Goal: Obtain resource: Obtain resource

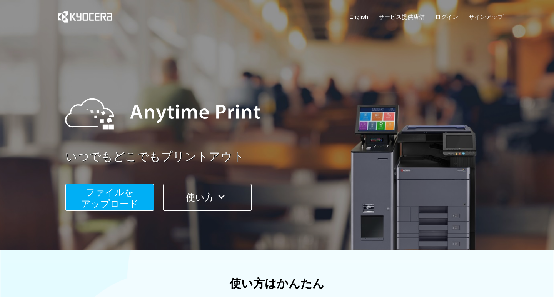
click at [118, 197] on button "ファイルを ​​アップロード" at bounding box center [109, 197] width 88 height 27
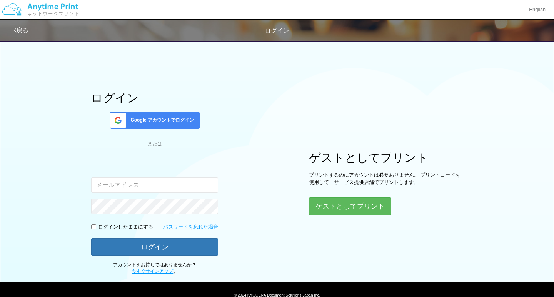
click at [157, 120] on span "Google アカウントでログイン" at bounding box center [160, 120] width 67 height 7
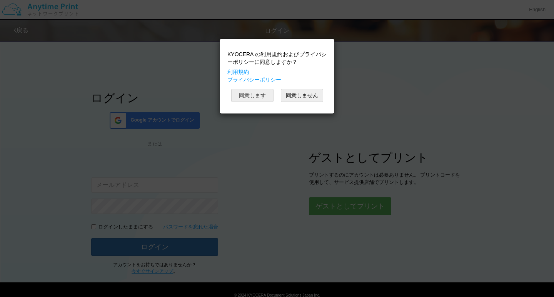
click at [248, 94] on button "同意します" at bounding box center [252, 95] width 42 height 13
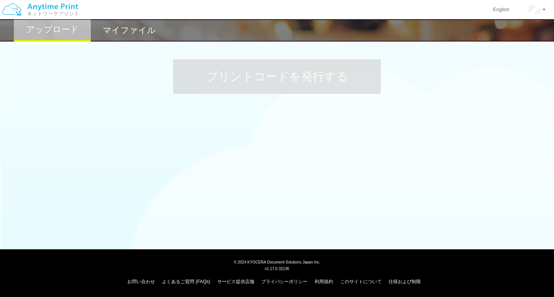
click at [170, 116] on div "プリントコードを発行する" at bounding box center [277, 76] width 554 height 81
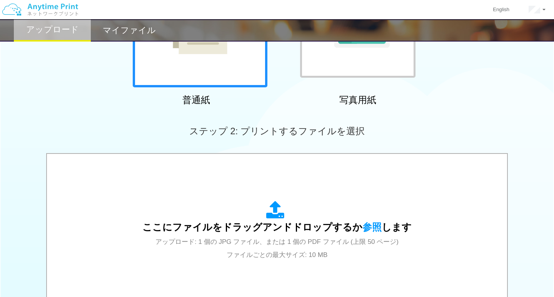
scroll to position [190, 0]
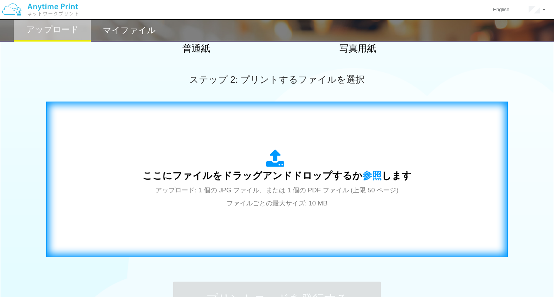
click at [272, 166] on icon at bounding box center [277, 158] width 22 height 19
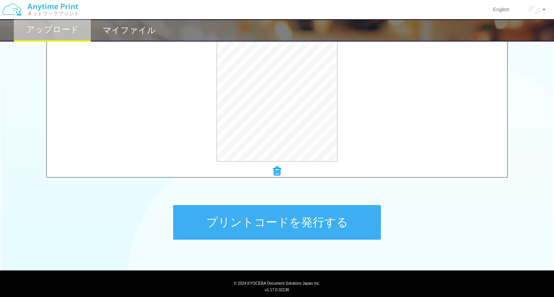
scroll to position [271, 0]
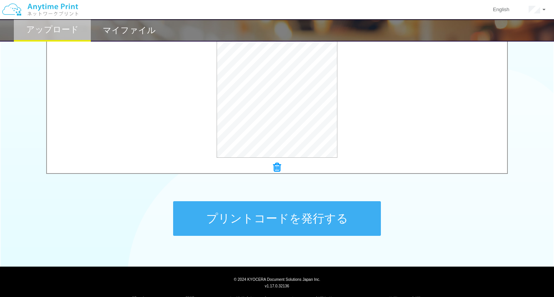
click at [268, 209] on button "プリントコードを発行する" at bounding box center [277, 218] width 208 height 35
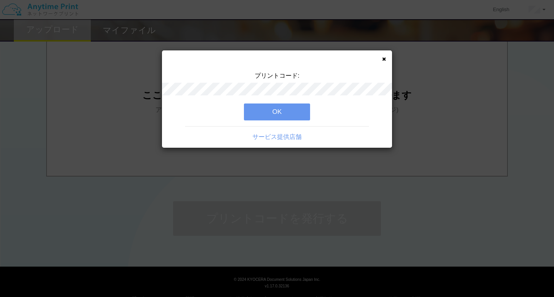
scroll to position [0, 0]
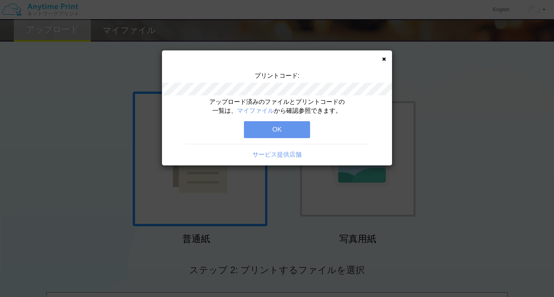
click at [286, 130] on button "OK" at bounding box center [277, 129] width 66 height 17
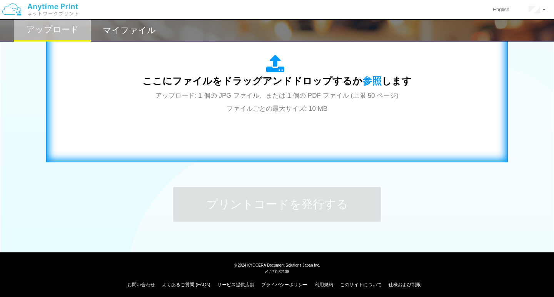
scroll to position [284, 0]
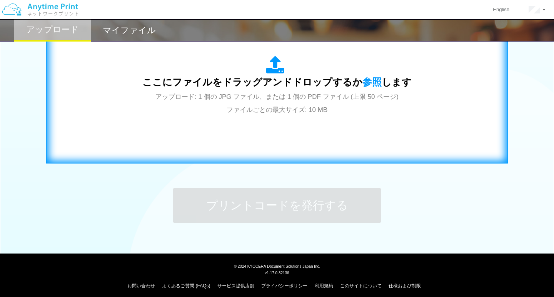
click at [275, 73] on icon at bounding box center [277, 65] width 22 height 19
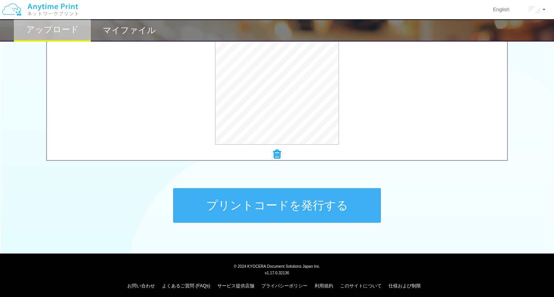
click at [233, 211] on button "プリントコードを発行する" at bounding box center [277, 205] width 208 height 35
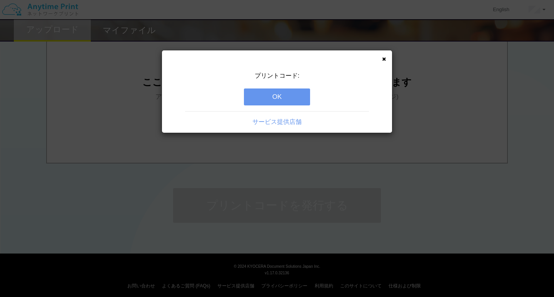
scroll to position [0, 0]
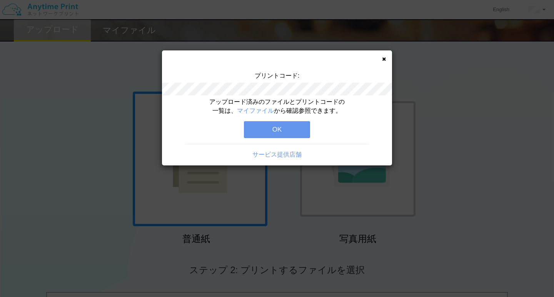
click at [289, 130] on button "OK" at bounding box center [277, 129] width 66 height 17
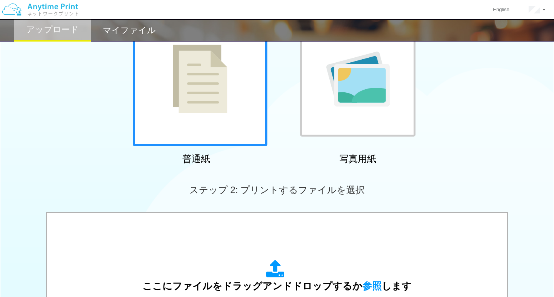
scroll to position [36, 0]
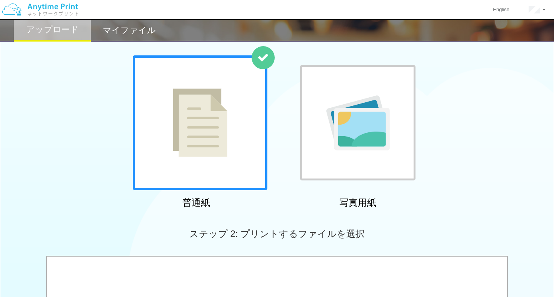
click at [138, 34] on h2 "マイファイル" at bounding box center [129, 30] width 53 height 9
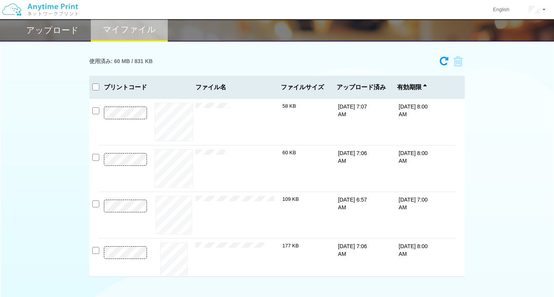
click at [78, 29] on div "アップロード" at bounding box center [52, 30] width 77 height 22
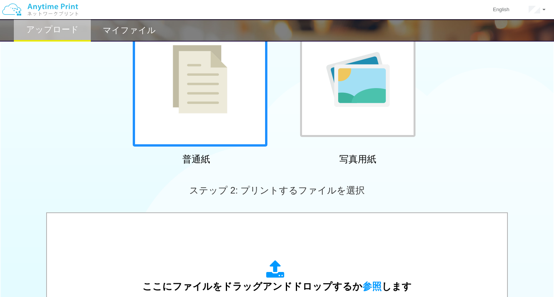
scroll to position [220, 0]
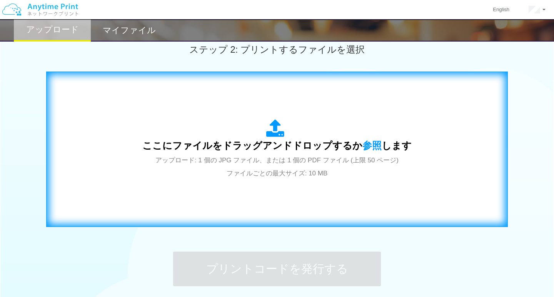
click at [279, 132] on icon at bounding box center [277, 128] width 22 height 19
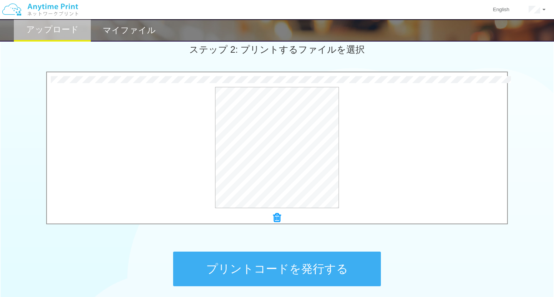
click at [259, 272] on button "プリントコードを発行する" at bounding box center [277, 268] width 208 height 35
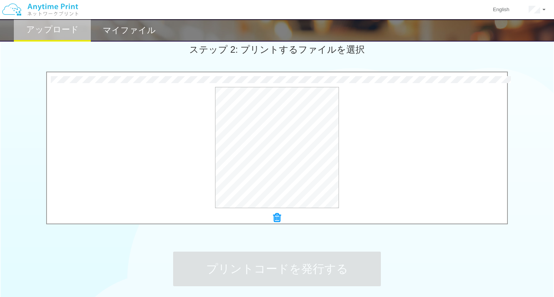
scroll to position [0, 0]
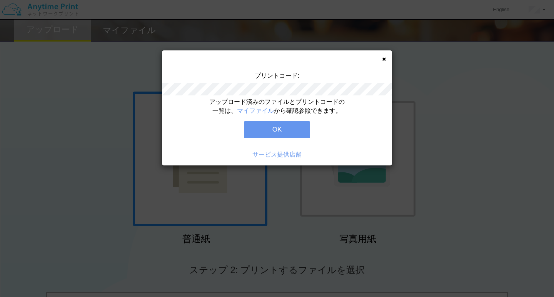
click at [293, 129] on button "OK" at bounding box center [277, 129] width 66 height 17
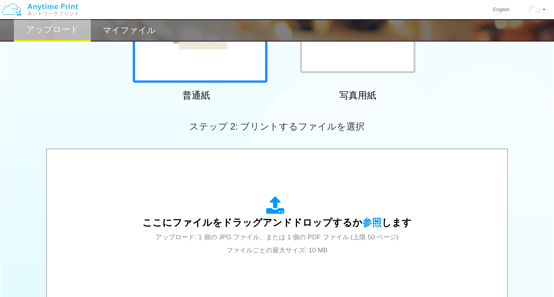
scroll to position [152, 0]
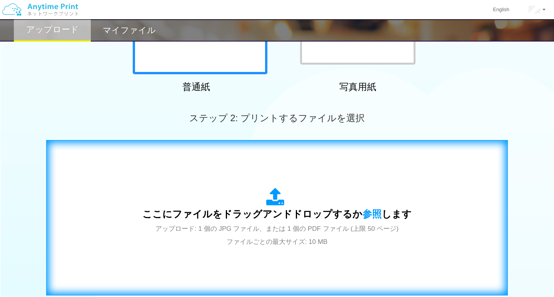
click at [275, 202] on icon at bounding box center [277, 197] width 22 height 19
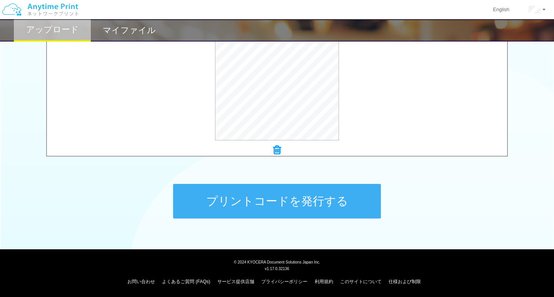
scroll to position [288, 0]
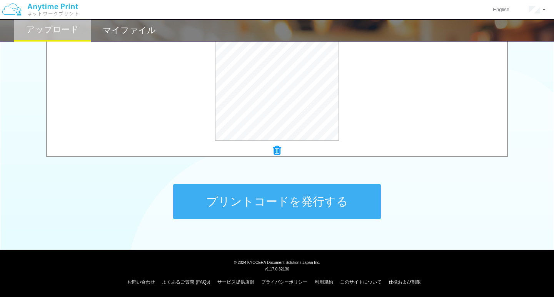
click at [360, 197] on button "プリントコードを発行する" at bounding box center [277, 201] width 208 height 35
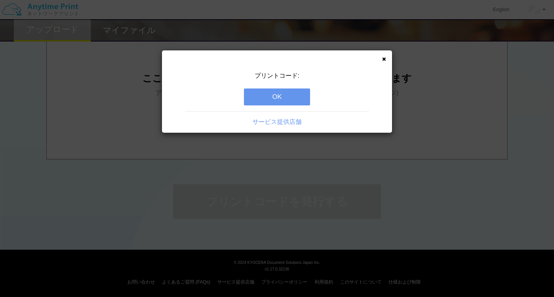
scroll to position [0, 0]
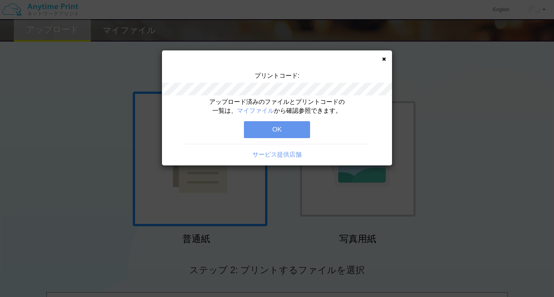
click at [282, 132] on button "OK" at bounding box center [277, 129] width 66 height 17
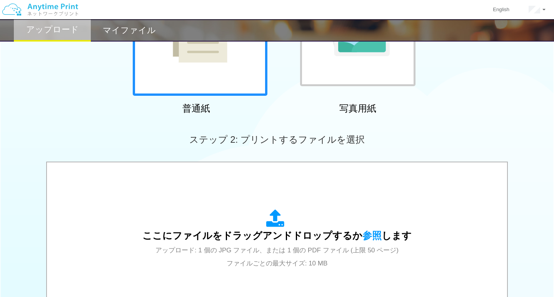
scroll to position [146, 0]
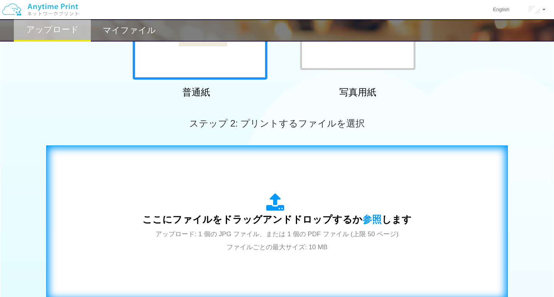
click at [272, 200] on icon at bounding box center [277, 202] width 22 height 19
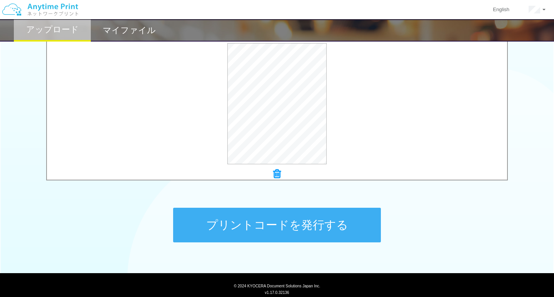
scroll to position [266, 0]
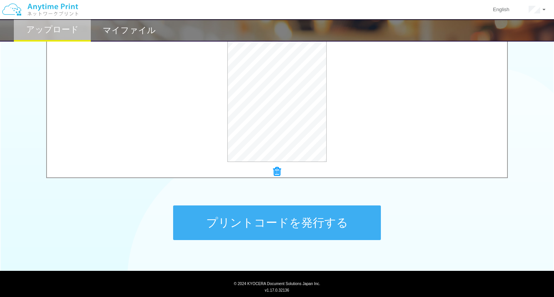
click at [231, 222] on button "プリントコードを発行する" at bounding box center [277, 222] width 208 height 35
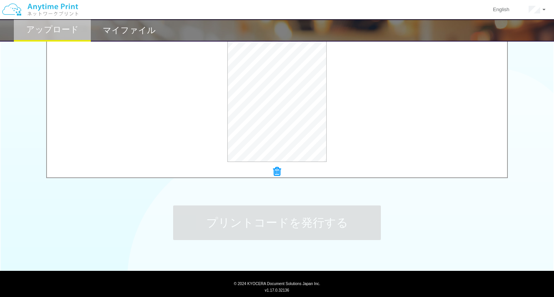
scroll to position [0, 0]
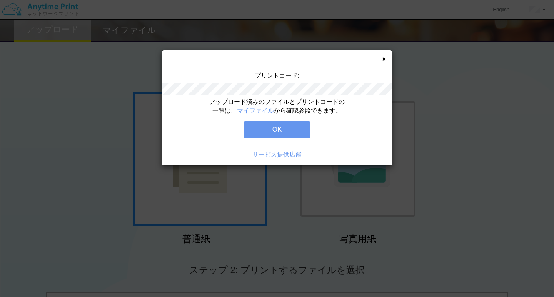
click at [283, 128] on button "OK" at bounding box center [277, 129] width 66 height 17
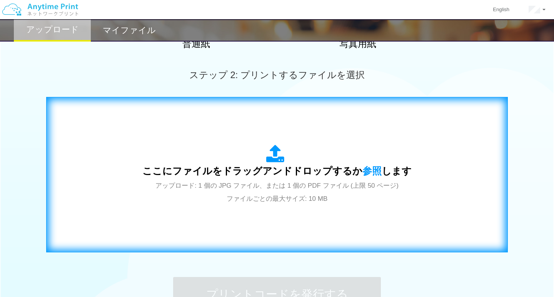
scroll to position [197, 0]
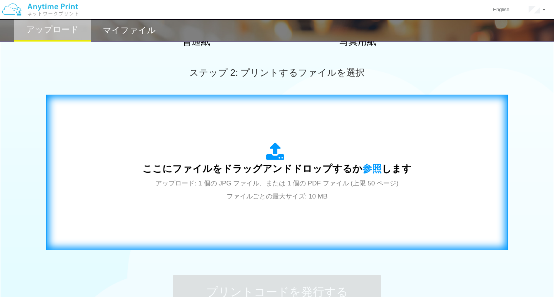
click at [276, 152] on icon at bounding box center [277, 151] width 22 height 19
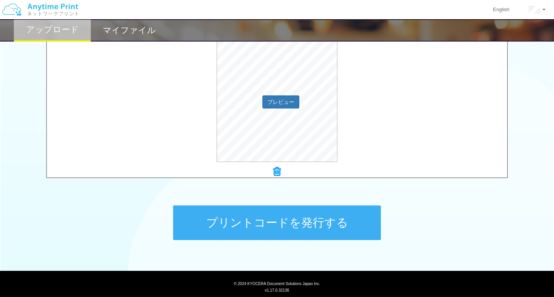
scroll to position [275, 0]
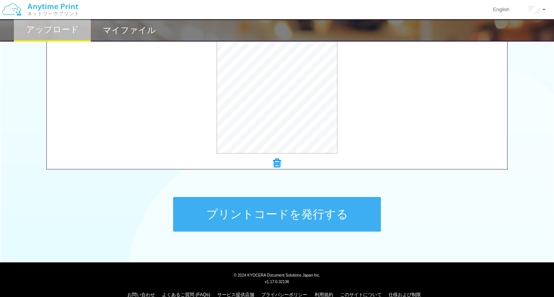
click at [254, 209] on button "プリントコードを発行する" at bounding box center [277, 214] width 208 height 35
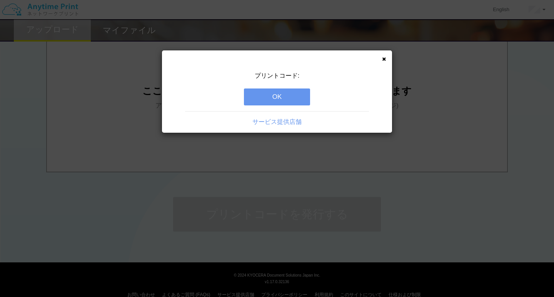
scroll to position [0, 0]
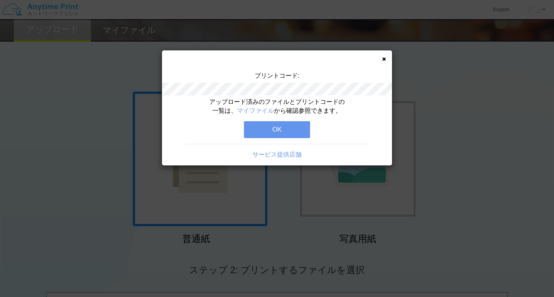
click at [279, 129] on button "OK" at bounding box center [277, 129] width 66 height 17
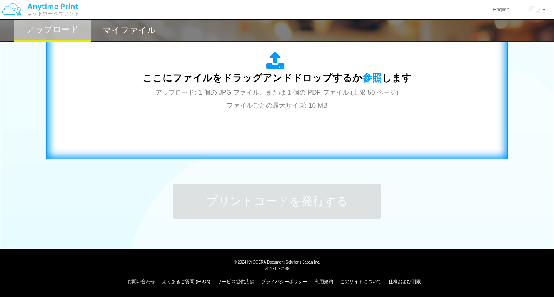
scroll to position [288, 0]
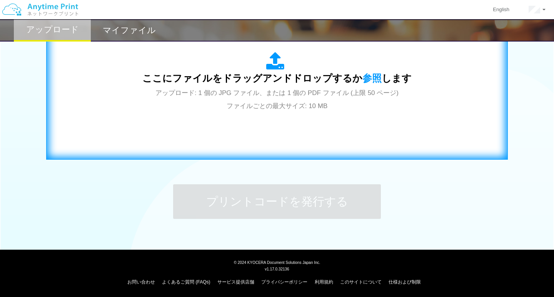
click at [274, 59] on icon at bounding box center [277, 61] width 22 height 19
click at [275, 62] on icon at bounding box center [277, 61] width 22 height 19
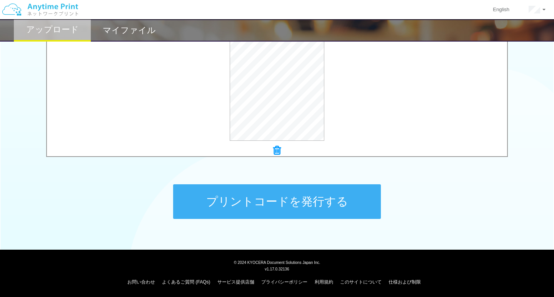
click at [259, 207] on button "プリントコードを発行する" at bounding box center [277, 201] width 208 height 35
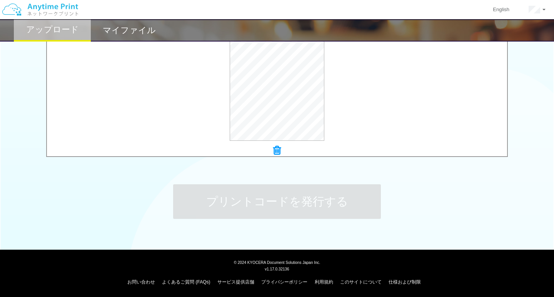
scroll to position [0, 0]
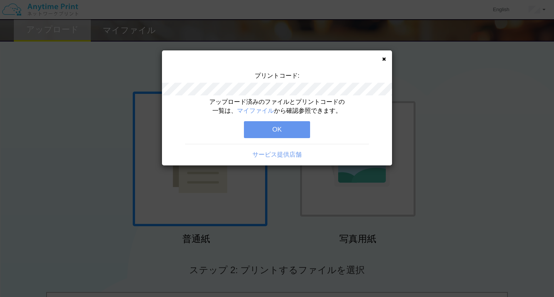
click at [271, 127] on button "OK" at bounding box center [277, 129] width 66 height 17
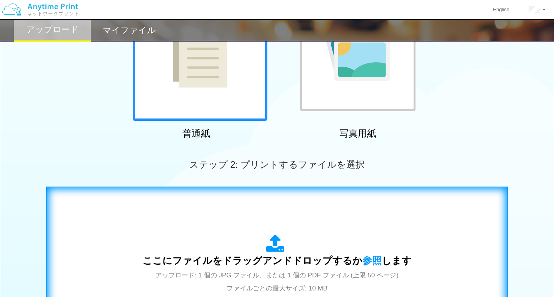
scroll to position [109, 0]
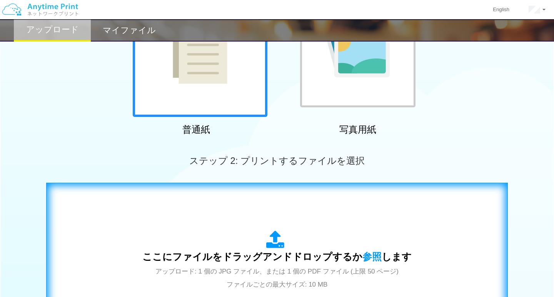
click at [276, 246] on icon at bounding box center [277, 239] width 22 height 19
click at [272, 245] on icon at bounding box center [277, 239] width 22 height 19
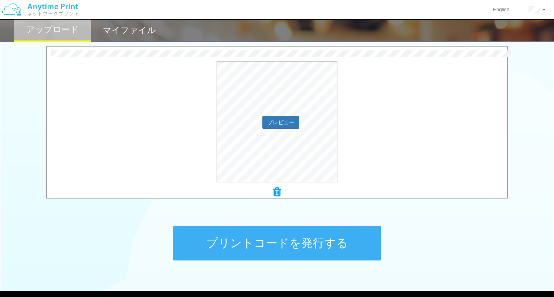
scroll to position [270, 0]
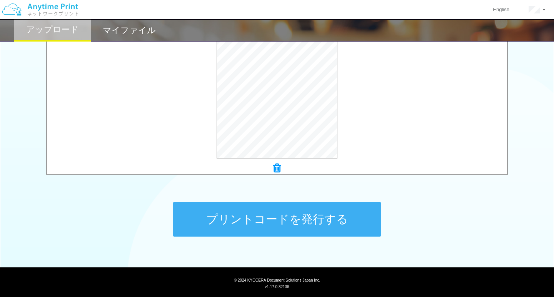
click at [239, 216] on button "プリントコードを発行する" at bounding box center [277, 219] width 208 height 35
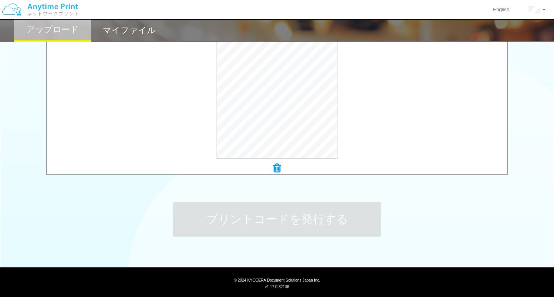
scroll to position [0, 0]
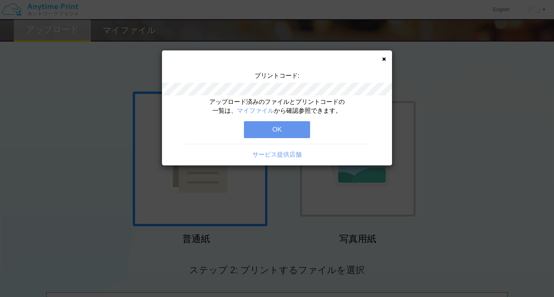
click at [294, 129] on button "OK" at bounding box center [277, 129] width 66 height 17
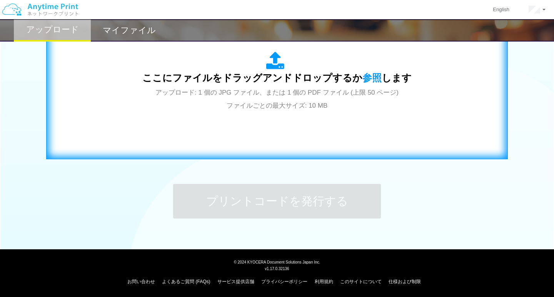
scroll to position [288, 0]
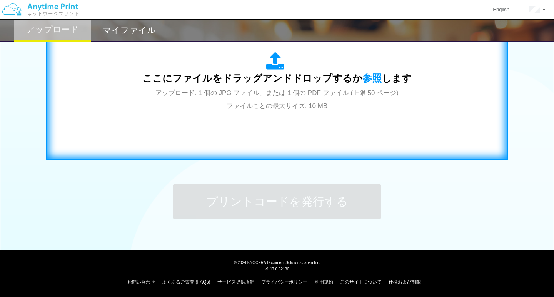
click at [277, 63] on icon at bounding box center [277, 61] width 22 height 19
click at [275, 60] on icon at bounding box center [277, 61] width 22 height 19
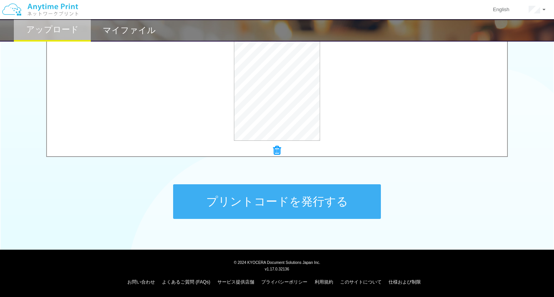
click at [272, 203] on button "プリントコードを発行する" at bounding box center [277, 201] width 208 height 35
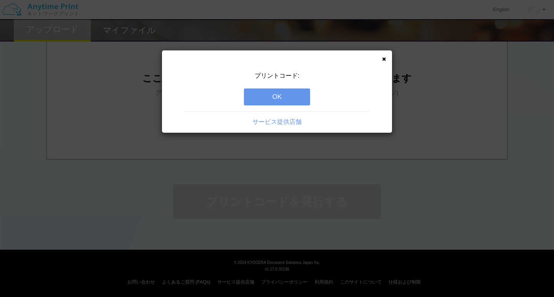
scroll to position [0, 0]
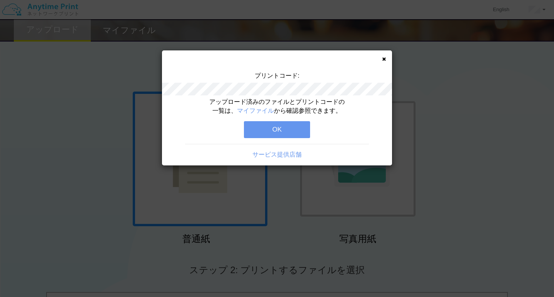
click at [284, 129] on button "OK" at bounding box center [277, 129] width 66 height 17
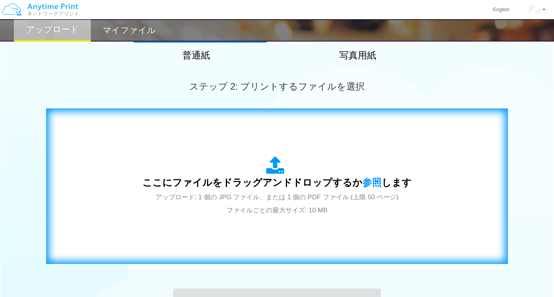
scroll to position [184, 0]
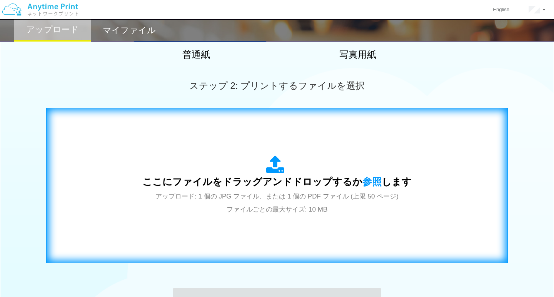
click at [273, 170] on icon at bounding box center [277, 164] width 22 height 19
click at [273, 166] on icon at bounding box center [277, 164] width 22 height 19
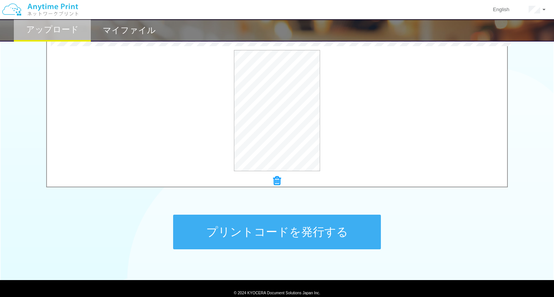
scroll to position [259, 0]
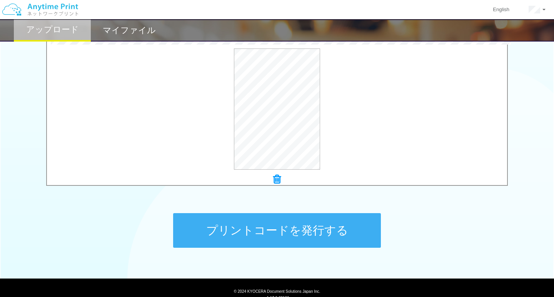
click at [225, 218] on button "プリントコードを発行する" at bounding box center [277, 230] width 208 height 35
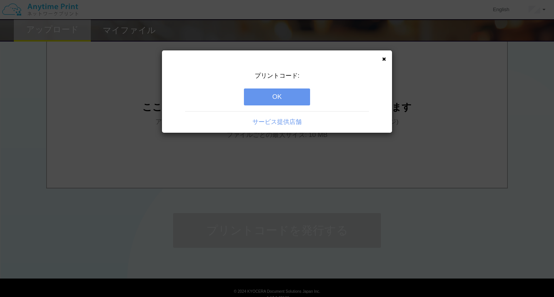
scroll to position [0, 0]
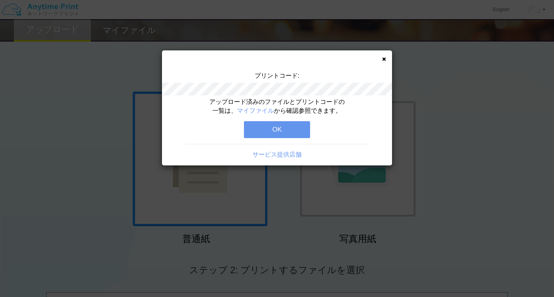
click at [291, 130] on button "OK" at bounding box center [277, 129] width 66 height 17
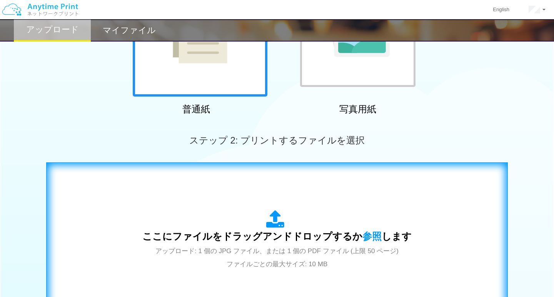
scroll to position [145, 0]
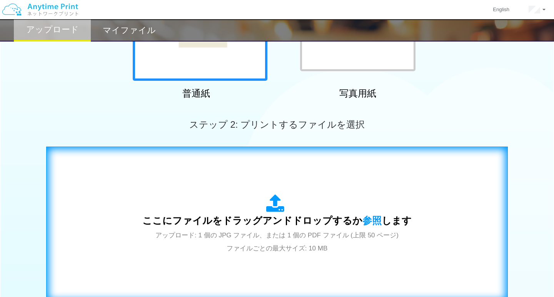
click at [273, 210] on icon at bounding box center [277, 203] width 22 height 19
click at [277, 208] on icon at bounding box center [277, 203] width 22 height 19
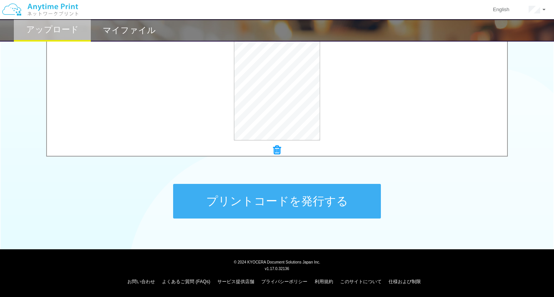
scroll to position [288, 0]
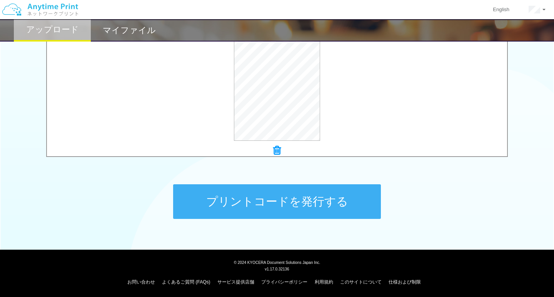
click at [294, 199] on button "プリントコードを発行する" at bounding box center [277, 201] width 208 height 35
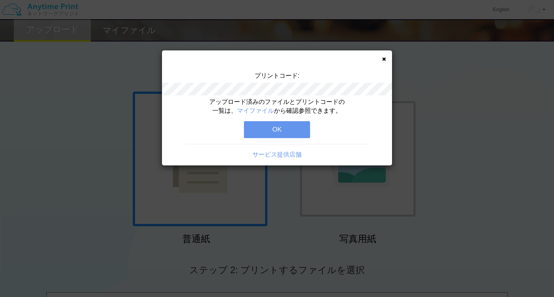
click at [286, 128] on button "OK" at bounding box center [277, 129] width 66 height 17
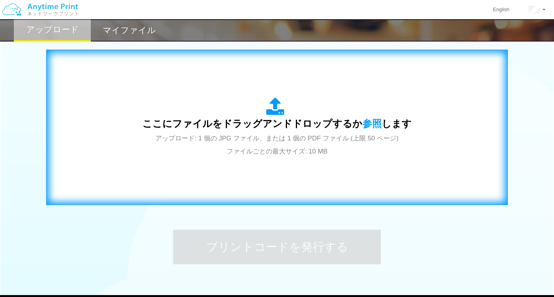
scroll to position [241, 0]
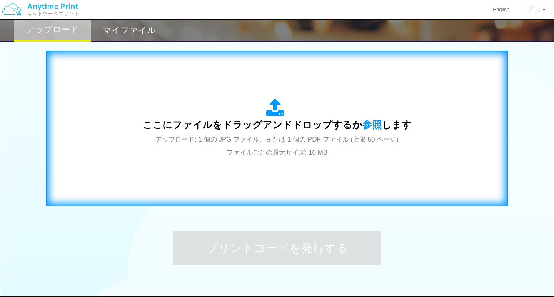
click at [276, 112] on icon at bounding box center [277, 107] width 22 height 19
click at [275, 113] on icon at bounding box center [277, 107] width 22 height 19
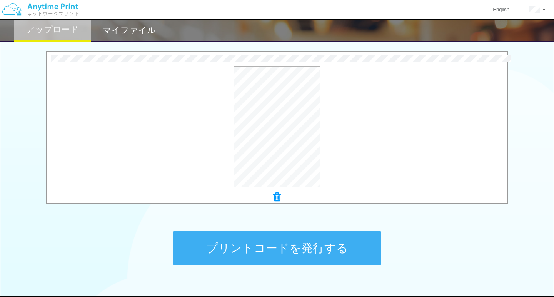
click at [235, 246] on button "プリントコードを発行する" at bounding box center [277, 248] width 208 height 35
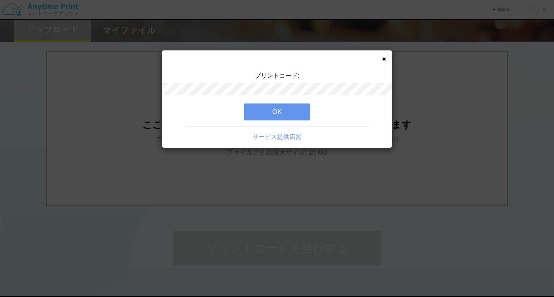
scroll to position [0, 0]
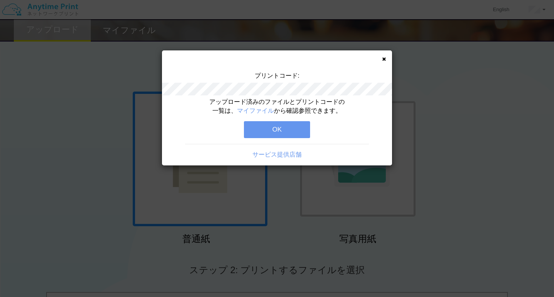
click at [291, 132] on button "OK" at bounding box center [277, 129] width 66 height 17
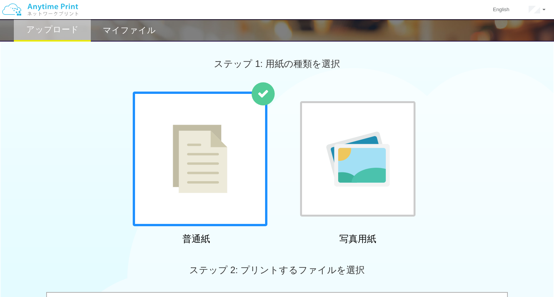
click at [126, 30] on h2 "マイファイル" at bounding box center [129, 30] width 53 height 9
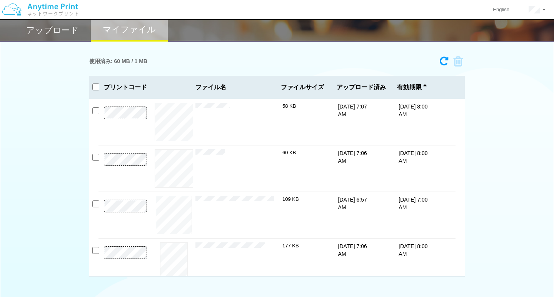
click at [64, 30] on h2 "アップロード" at bounding box center [52, 30] width 53 height 9
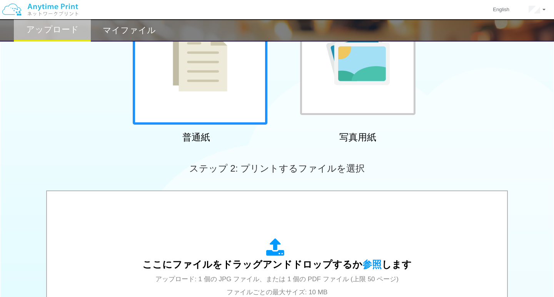
scroll to position [176, 0]
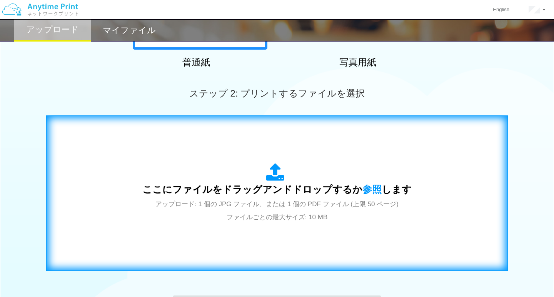
click at [276, 175] on icon at bounding box center [277, 172] width 22 height 19
click at [278, 176] on icon at bounding box center [277, 172] width 22 height 19
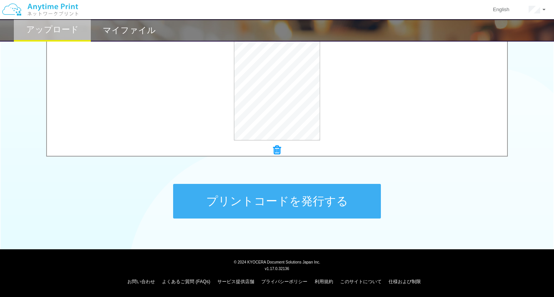
scroll to position [288, 0]
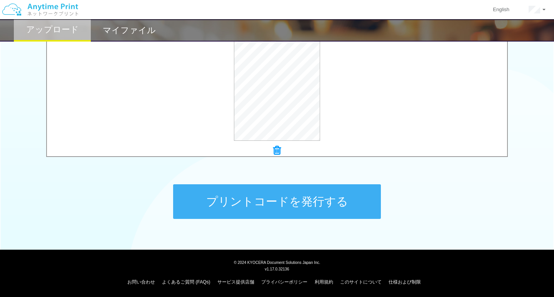
click at [275, 193] on button "プリントコードを発行する" at bounding box center [277, 201] width 208 height 35
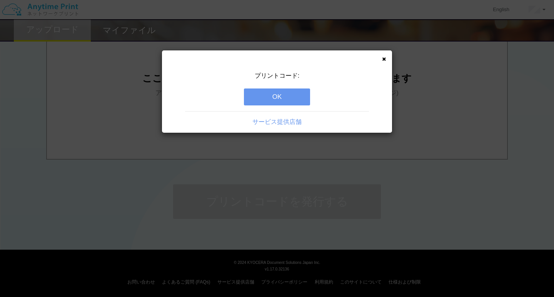
scroll to position [0, 0]
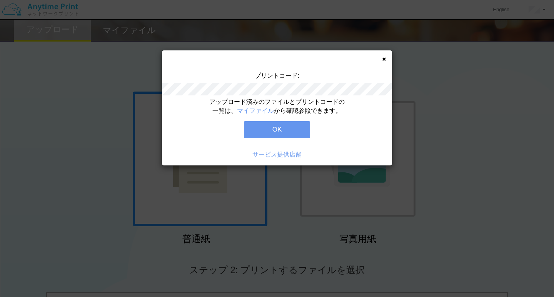
click at [284, 127] on button "OK" at bounding box center [277, 129] width 66 height 17
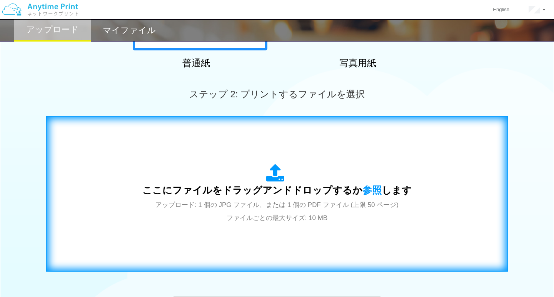
scroll to position [196, 0]
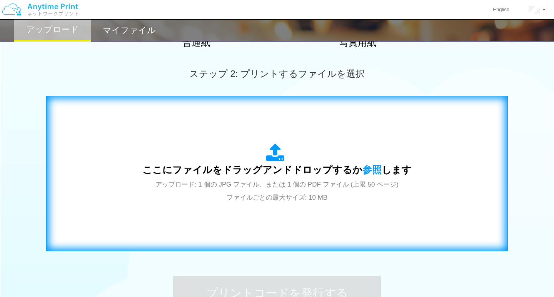
click at [273, 156] on icon at bounding box center [277, 152] width 22 height 19
click at [278, 157] on icon at bounding box center [277, 152] width 22 height 19
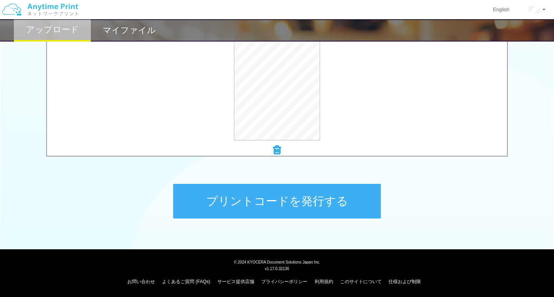
scroll to position [288, 0]
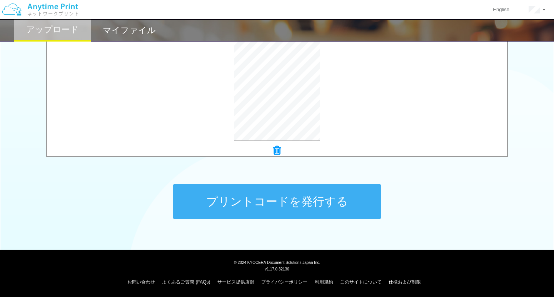
click at [229, 204] on button "プリントコードを発行する" at bounding box center [277, 201] width 208 height 35
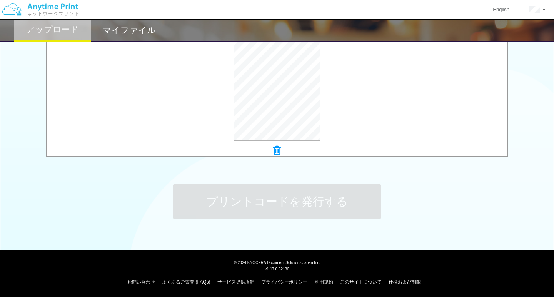
scroll to position [0, 0]
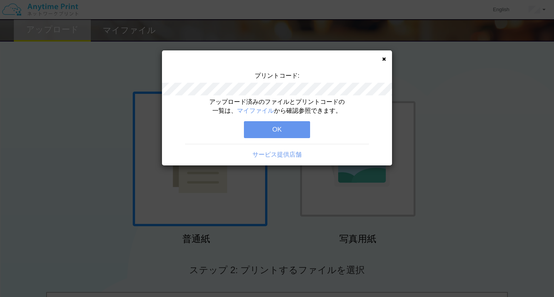
click at [280, 127] on button "OK" at bounding box center [277, 129] width 66 height 17
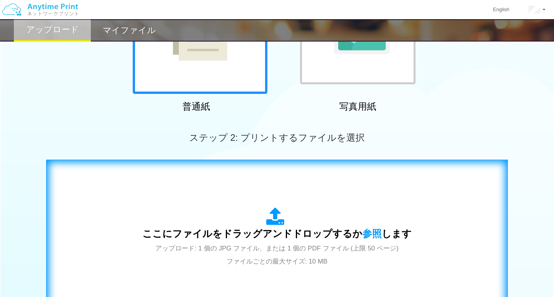
scroll to position [145, 0]
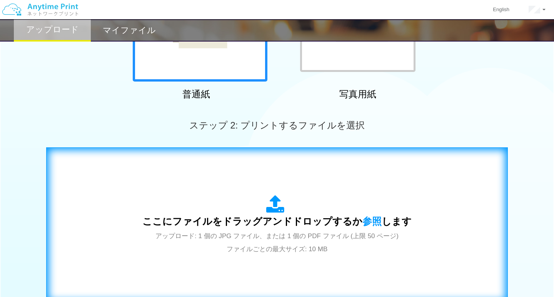
click at [274, 206] on icon at bounding box center [277, 204] width 22 height 19
click at [278, 208] on icon at bounding box center [277, 204] width 22 height 19
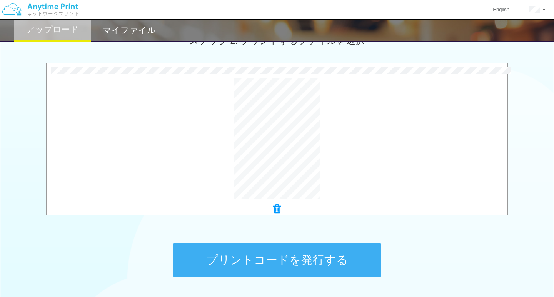
scroll to position [261, 0]
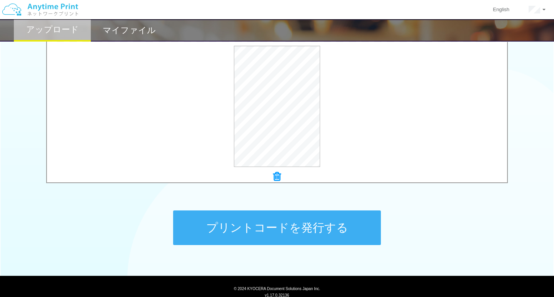
click at [240, 218] on button "プリントコードを発行する" at bounding box center [277, 227] width 208 height 35
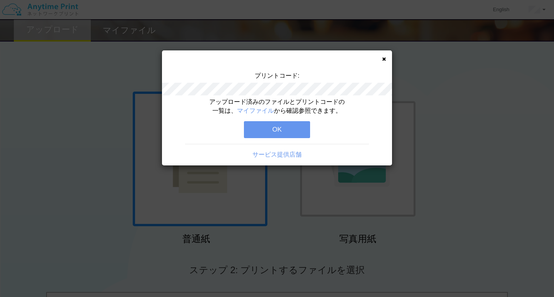
click at [276, 126] on button "OK" at bounding box center [277, 129] width 66 height 17
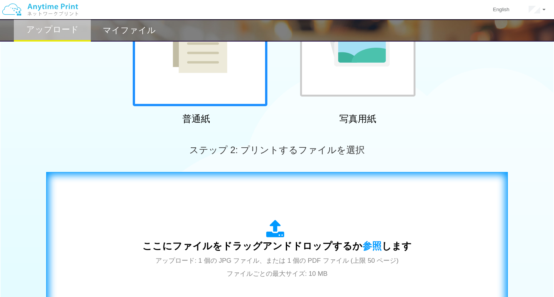
scroll to position [170, 0]
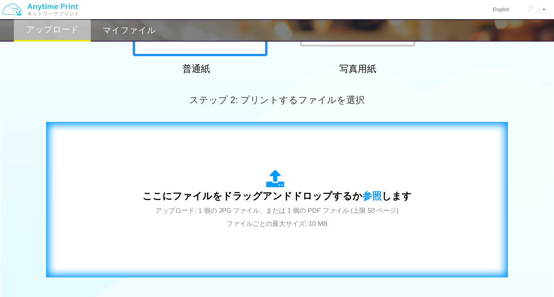
click at [276, 177] on icon at bounding box center [277, 179] width 22 height 19
click at [276, 185] on icon at bounding box center [277, 179] width 22 height 19
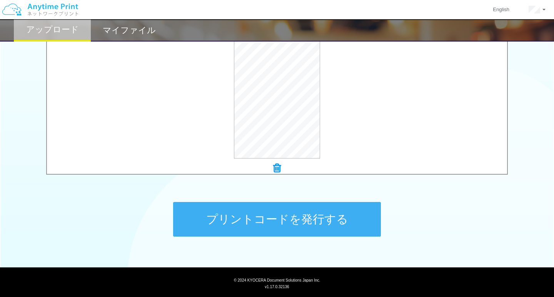
scroll to position [280, 0]
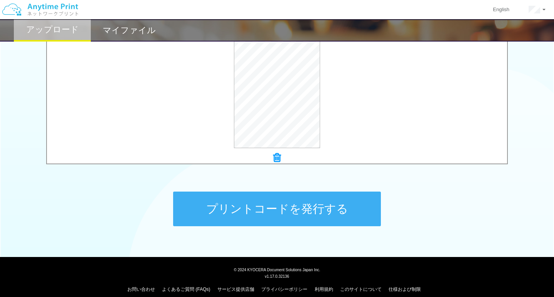
click at [318, 206] on button "プリントコードを発行する" at bounding box center [277, 208] width 208 height 35
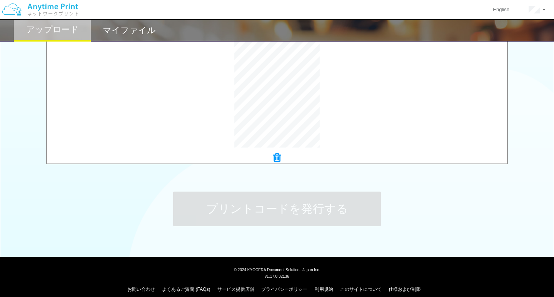
scroll to position [0, 0]
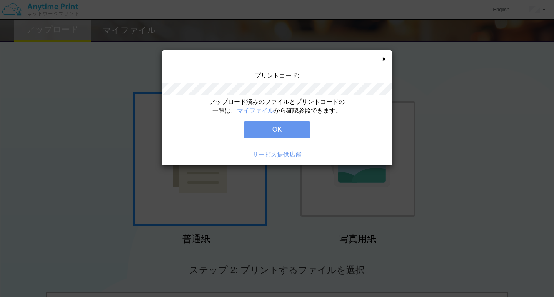
click at [296, 126] on button "OK" at bounding box center [277, 129] width 66 height 17
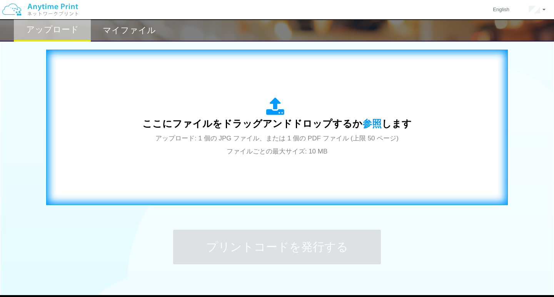
scroll to position [261, 0]
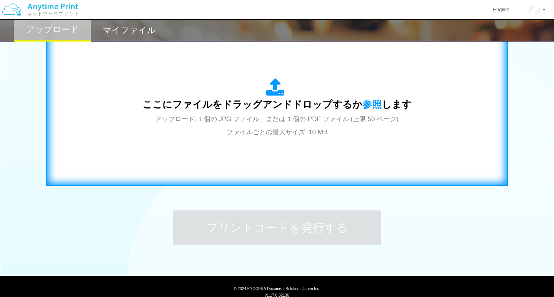
click at [273, 90] on icon at bounding box center [277, 87] width 22 height 19
click at [277, 93] on icon at bounding box center [277, 87] width 22 height 19
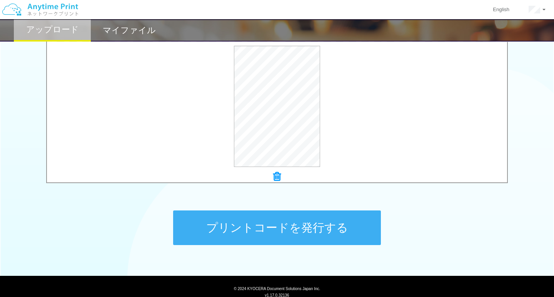
click at [250, 228] on button "プリントコードを発行する" at bounding box center [277, 227] width 208 height 35
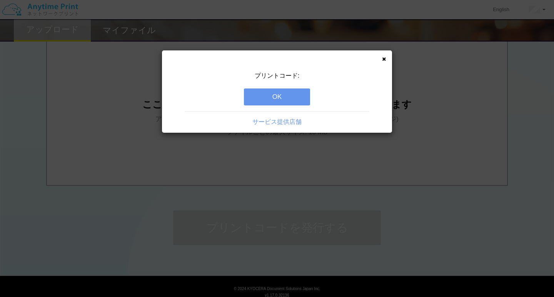
scroll to position [0, 0]
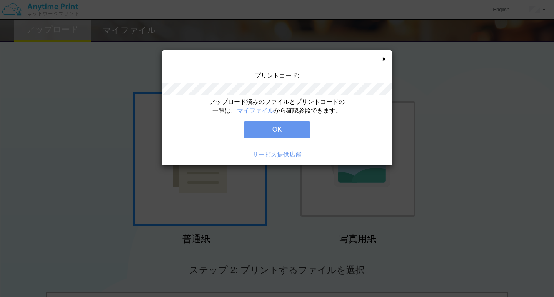
click at [294, 127] on button "OK" at bounding box center [277, 129] width 66 height 17
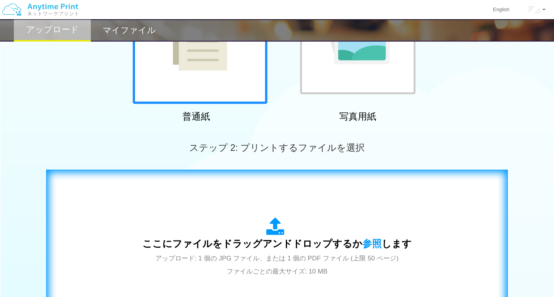
scroll to position [124, 0]
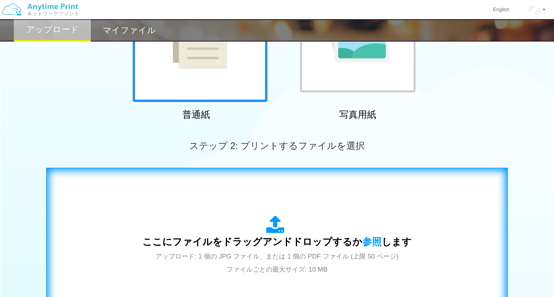
click at [272, 230] on icon at bounding box center [277, 224] width 22 height 19
click at [275, 227] on icon at bounding box center [277, 224] width 22 height 19
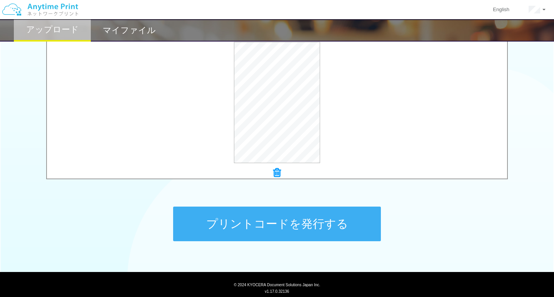
scroll to position [269, 0]
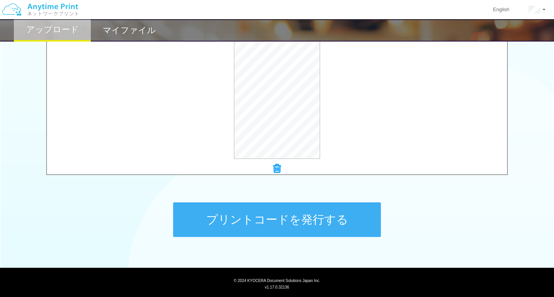
click at [224, 212] on button "プリントコードを発行する" at bounding box center [277, 219] width 208 height 35
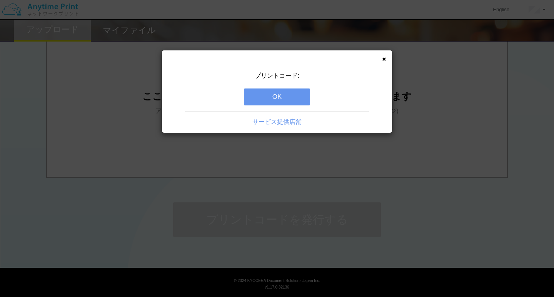
scroll to position [0, 0]
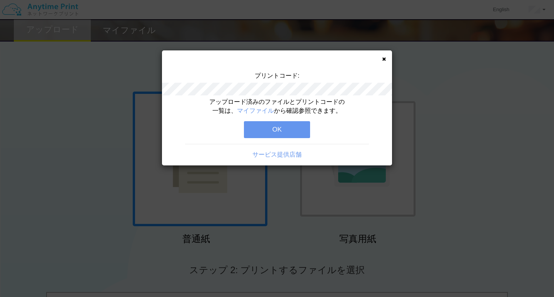
click at [278, 130] on button "OK" at bounding box center [277, 129] width 66 height 17
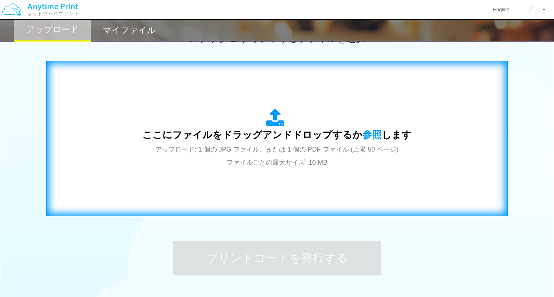
scroll to position [254, 0]
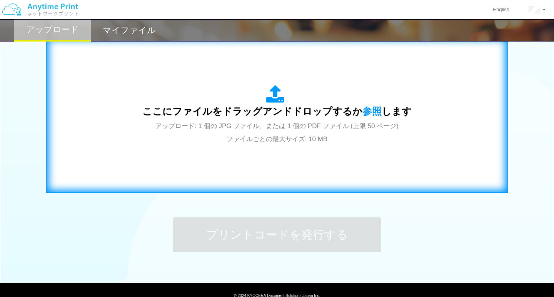
click at [276, 95] on icon at bounding box center [277, 94] width 22 height 19
click at [276, 99] on icon at bounding box center [277, 94] width 22 height 19
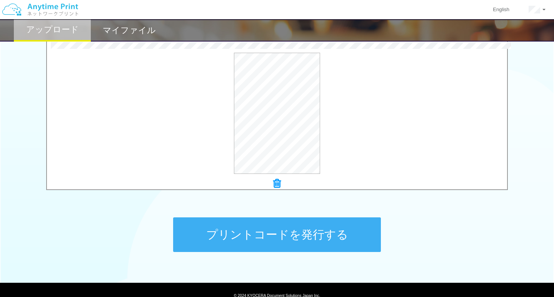
click at [259, 235] on button "プリントコードを発行する" at bounding box center [277, 234] width 208 height 35
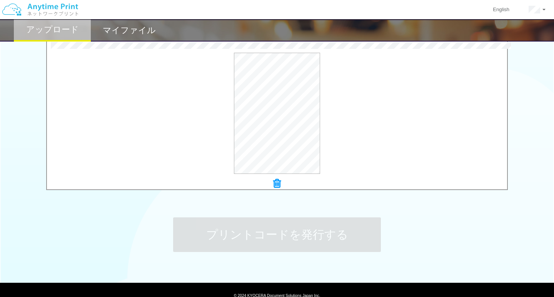
scroll to position [0, 0]
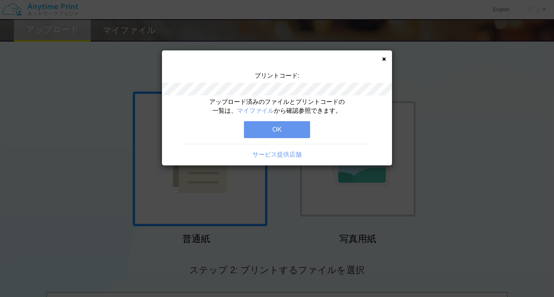
click at [282, 130] on button "OK" at bounding box center [277, 129] width 66 height 17
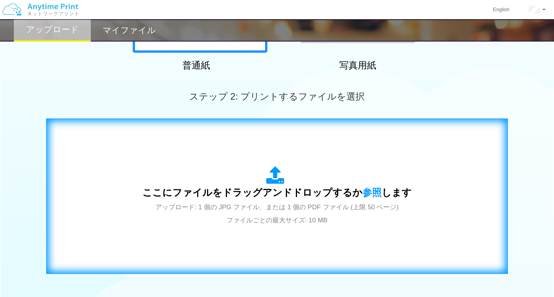
scroll to position [183, 0]
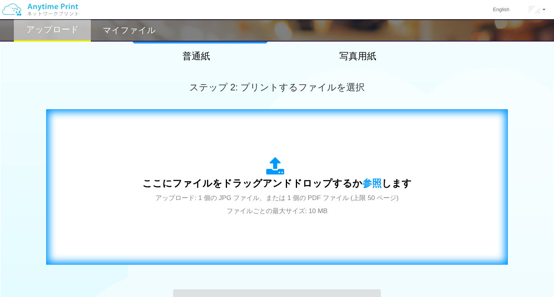
click at [275, 164] on icon at bounding box center [277, 166] width 22 height 19
click at [278, 169] on icon at bounding box center [277, 166] width 22 height 19
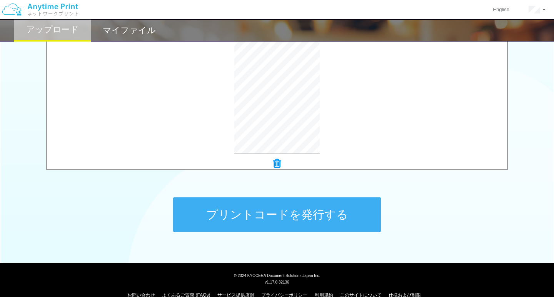
scroll to position [278, 0]
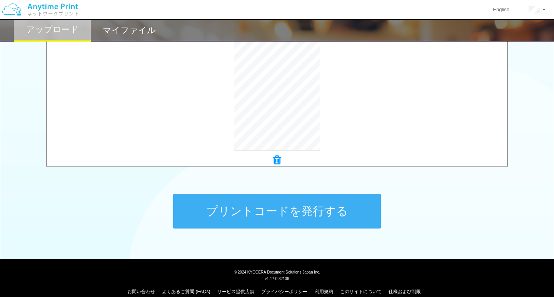
click at [306, 217] on button "プリントコードを発行する" at bounding box center [277, 211] width 208 height 35
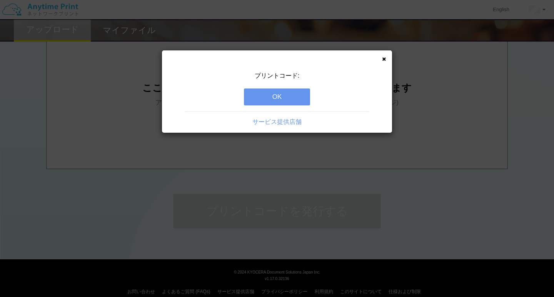
scroll to position [0, 0]
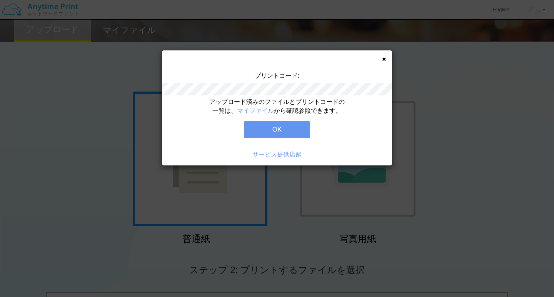
click at [291, 128] on button "OK" at bounding box center [277, 129] width 66 height 17
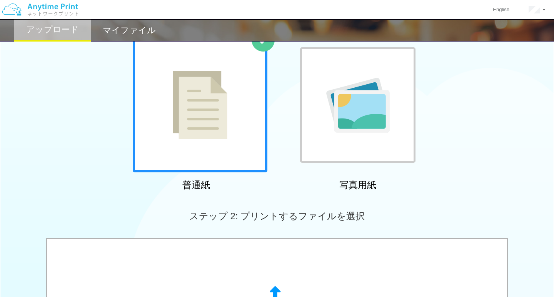
scroll to position [68, 0]
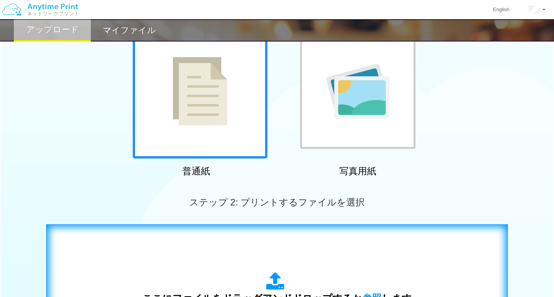
click at [274, 272] on icon at bounding box center [277, 281] width 22 height 19
click at [276, 276] on icon at bounding box center [277, 281] width 22 height 19
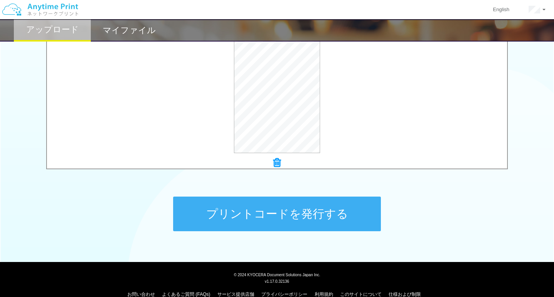
scroll to position [282, 0]
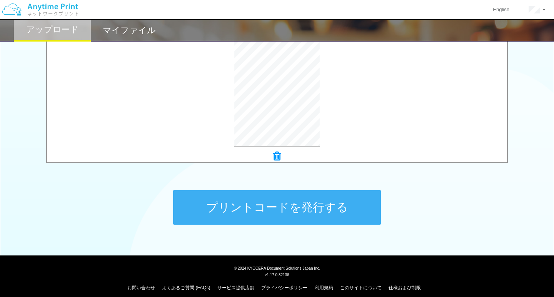
click at [282, 214] on button "プリントコードを発行する" at bounding box center [277, 207] width 208 height 35
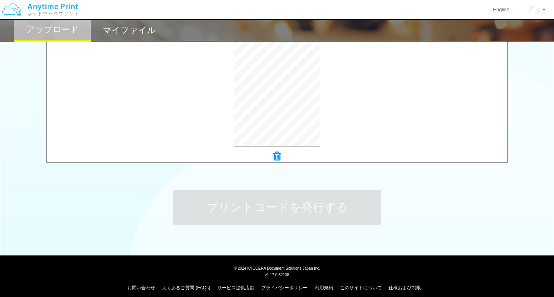
scroll to position [0, 0]
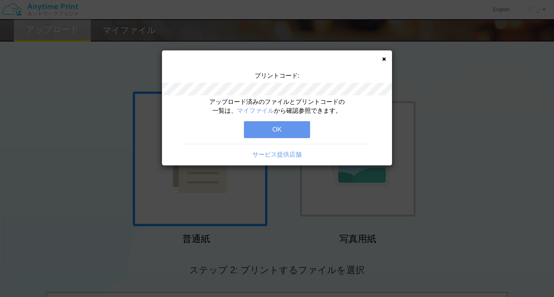
click at [290, 127] on button "OK" at bounding box center [277, 129] width 66 height 17
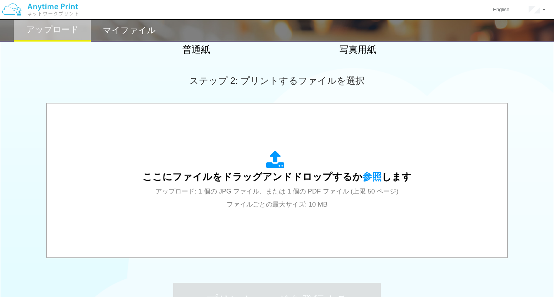
scroll to position [201, 0]
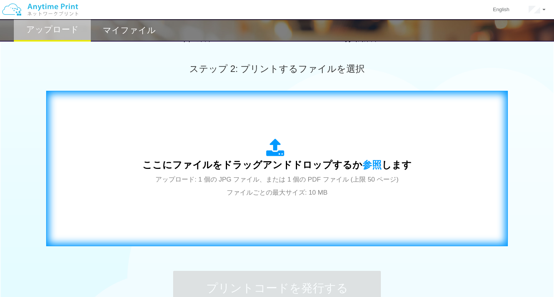
click at [271, 153] on icon at bounding box center [277, 147] width 22 height 19
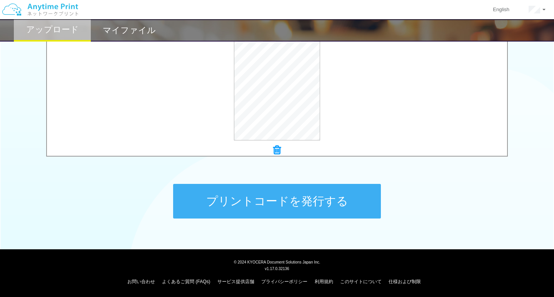
scroll to position [288, 0]
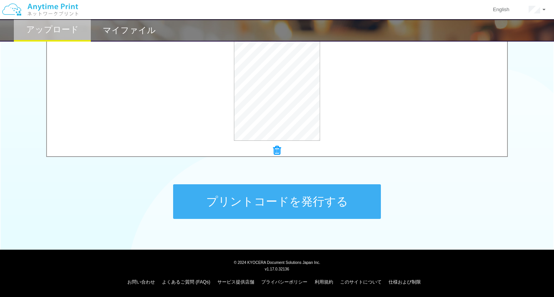
click at [228, 199] on button "プリントコードを発行する" at bounding box center [277, 201] width 208 height 35
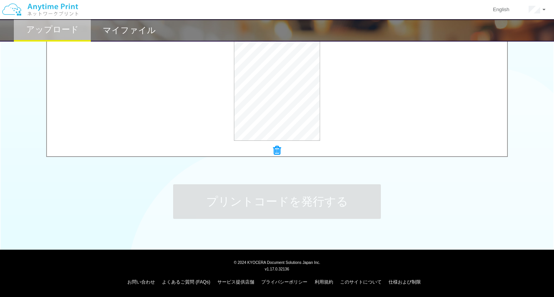
scroll to position [0, 0]
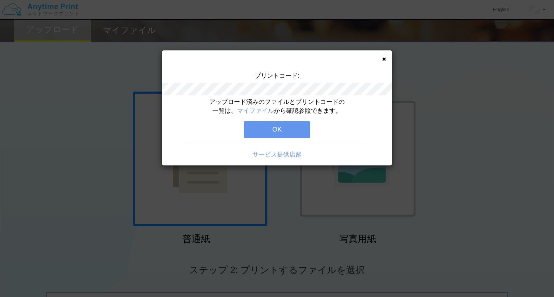
click at [281, 126] on button "OK" at bounding box center [277, 129] width 66 height 17
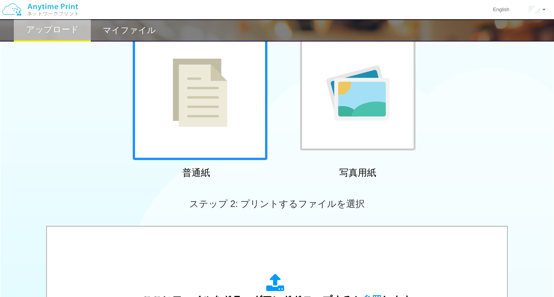
scroll to position [224, 0]
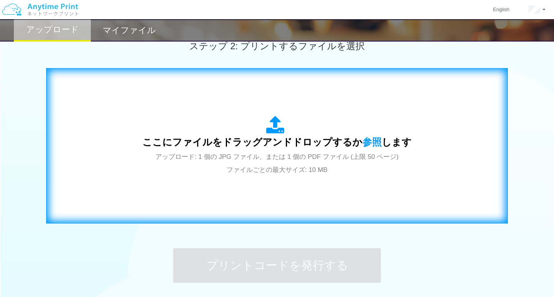
click at [273, 129] on icon at bounding box center [277, 125] width 22 height 19
click at [276, 131] on icon at bounding box center [277, 125] width 22 height 19
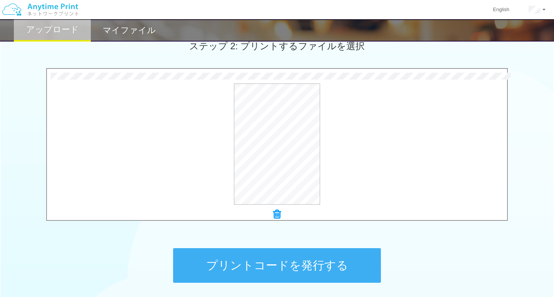
click at [264, 274] on button "プリントコードを発行する" at bounding box center [277, 265] width 208 height 35
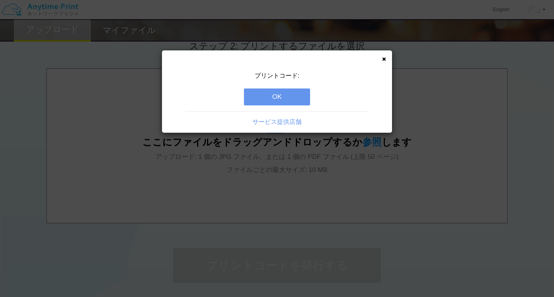
scroll to position [0, 0]
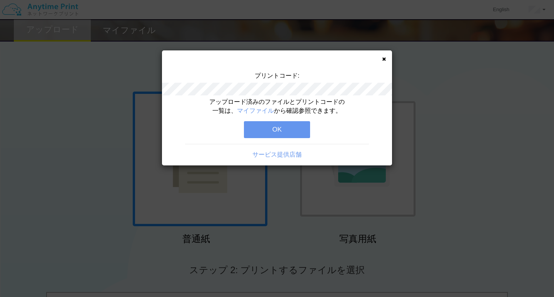
click at [284, 128] on button "OK" at bounding box center [277, 129] width 66 height 17
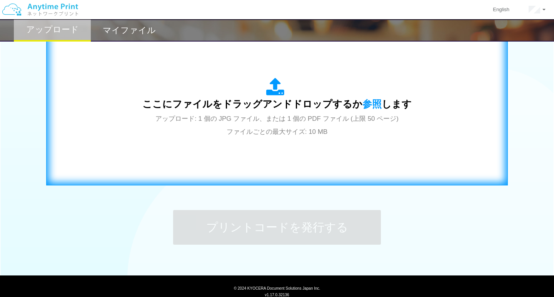
scroll to position [268, 0]
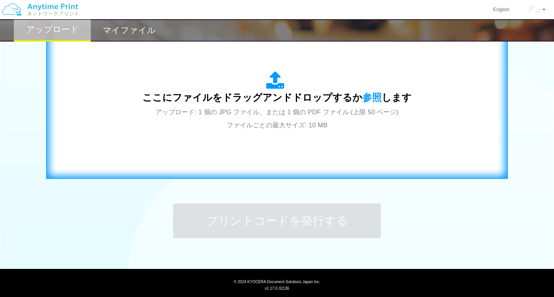
click at [274, 78] on icon at bounding box center [277, 80] width 22 height 19
click at [283, 85] on icon at bounding box center [277, 80] width 22 height 19
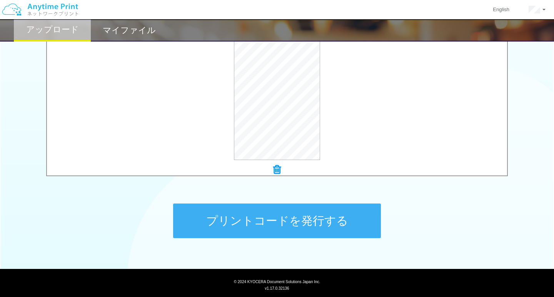
click at [275, 218] on button "プリントコードを発行する" at bounding box center [277, 220] width 208 height 35
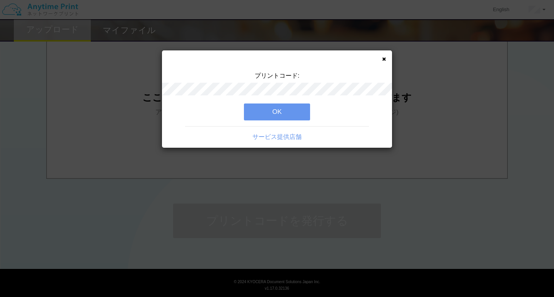
scroll to position [0, 0]
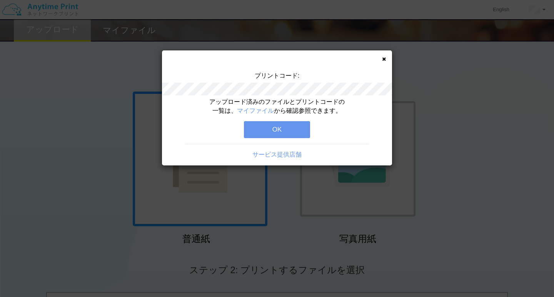
click at [283, 128] on button "OK" at bounding box center [277, 129] width 66 height 17
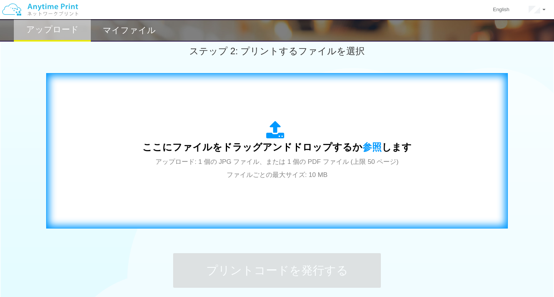
scroll to position [252, 0]
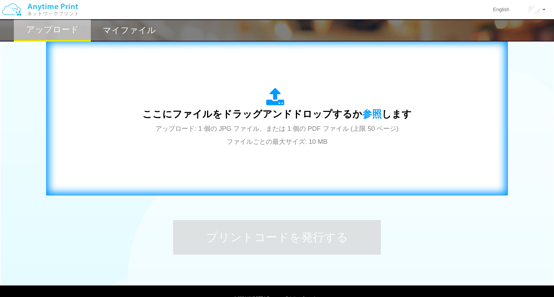
click at [275, 102] on icon at bounding box center [277, 97] width 22 height 19
click at [272, 95] on icon at bounding box center [277, 97] width 22 height 19
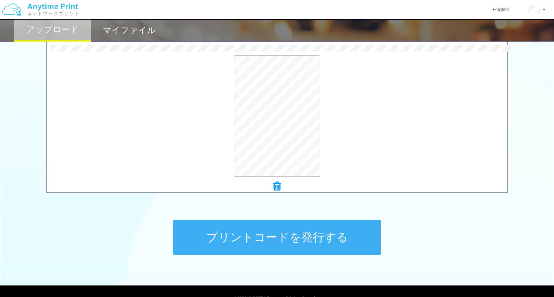
click at [233, 244] on button "プリントコードを発行する" at bounding box center [277, 237] width 208 height 35
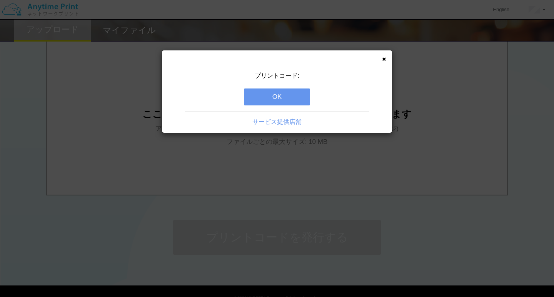
scroll to position [0, 0]
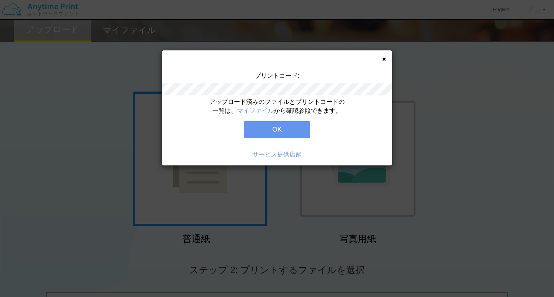
click at [289, 132] on button "OK" at bounding box center [277, 129] width 66 height 17
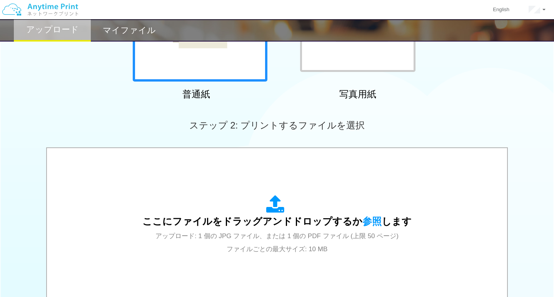
scroll to position [176, 0]
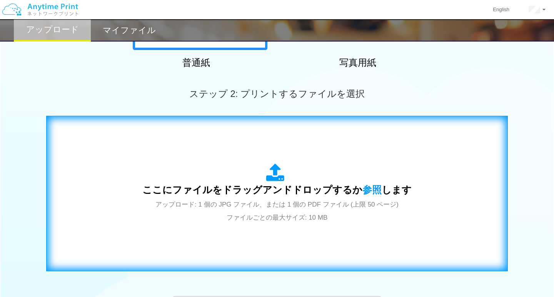
click at [275, 173] on icon at bounding box center [277, 172] width 22 height 19
click at [273, 179] on icon at bounding box center [277, 172] width 22 height 19
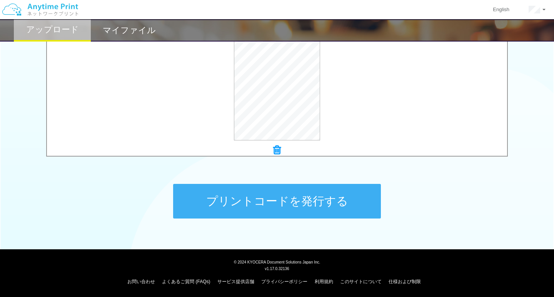
scroll to position [288, 0]
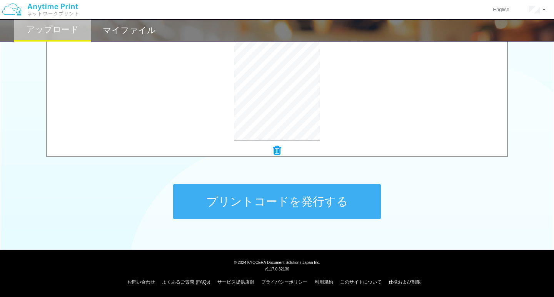
click at [283, 201] on button "プリントコードを発行する" at bounding box center [277, 201] width 208 height 35
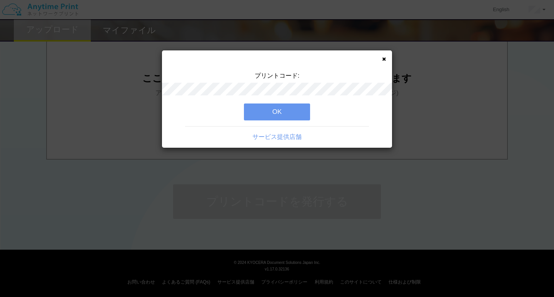
scroll to position [0, 0]
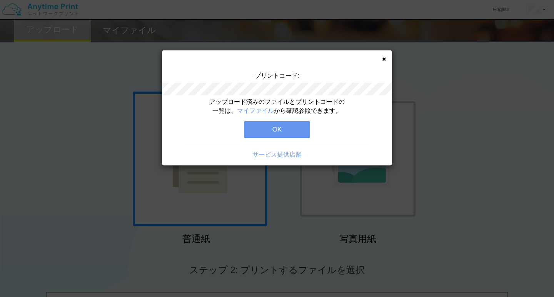
click at [276, 128] on button "OK" at bounding box center [277, 129] width 66 height 17
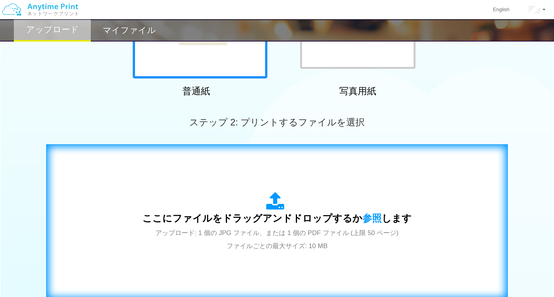
scroll to position [151, 0]
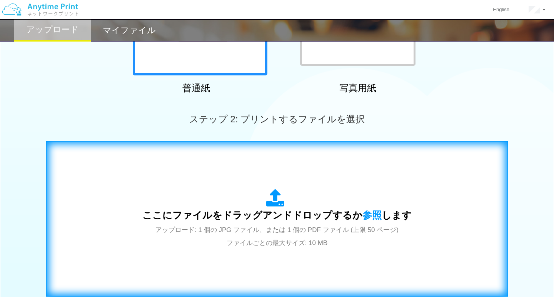
click at [273, 203] on icon at bounding box center [277, 198] width 22 height 19
click at [274, 202] on icon at bounding box center [277, 198] width 22 height 19
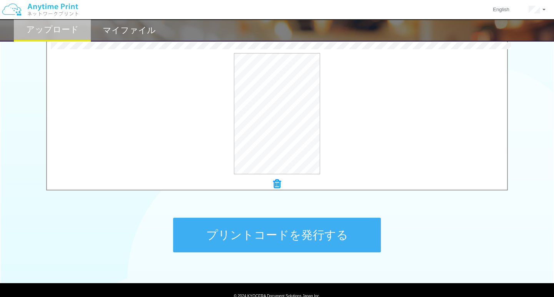
scroll to position [280, 0]
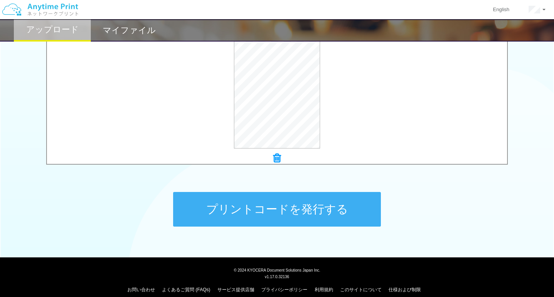
click at [254, 213] on button "プリントコードを発行する" at bounding box center [277, 209] width 208 height 35
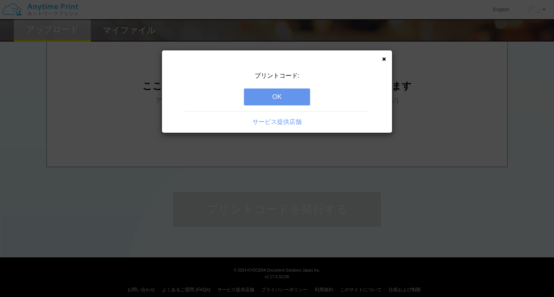
scroll to position [0, 0]
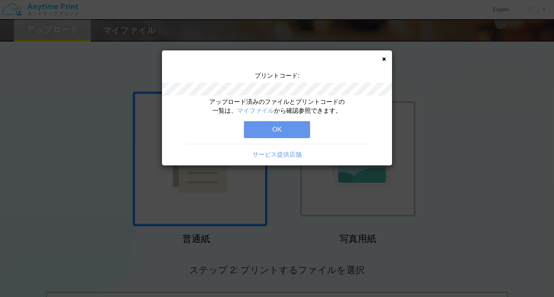
click at [292, 126] on button "OK" at bounding box center [277, 129] width 66 height 17
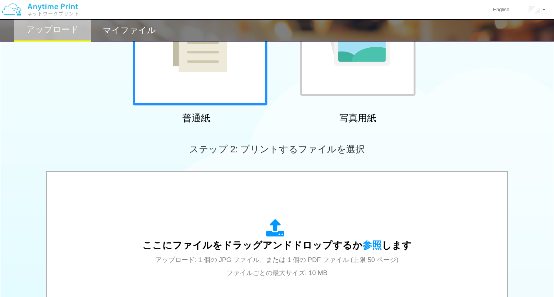
scroll to position [149, 0]
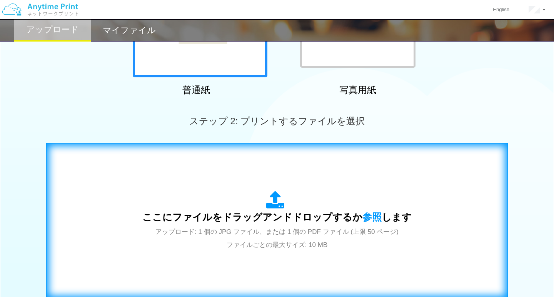
click at [275, 203] on icon at bounding box center [277, 200] width 22 height 19
click at [274, 205] on icon at bounding box center [277, 200] width 22 height 19
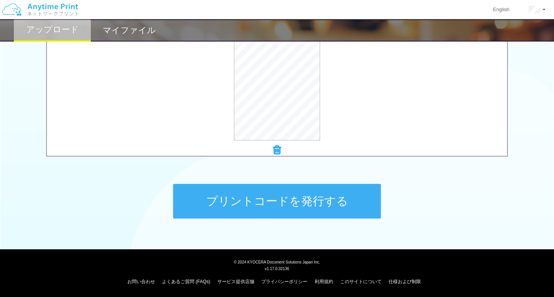
scroll to position [288, 0]
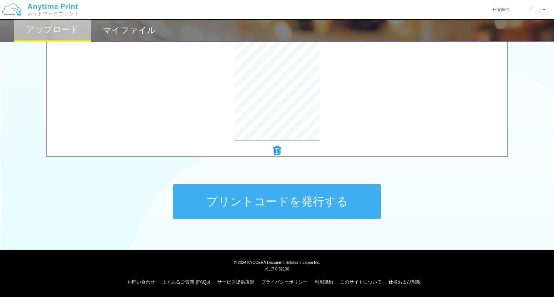
click at [245, 197] on button "プリントコードを発行する" at bounding box center [277, 201] width 208 height 35
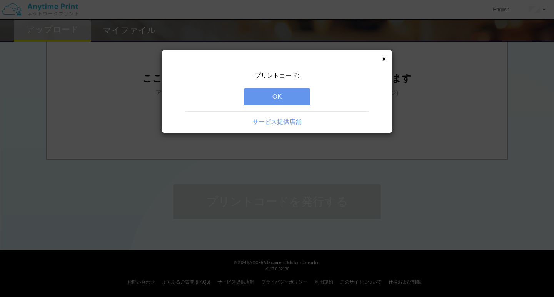
scroll to position [0, 0]
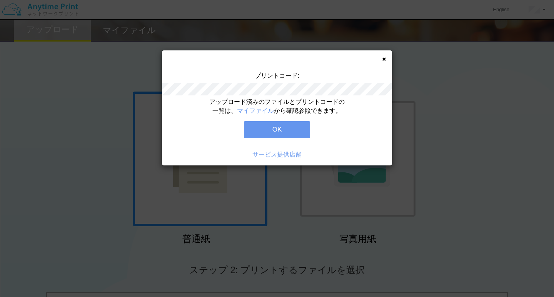
click at [279, 130] on button "OK" at bounding box center [277, 129] width 66 height 17
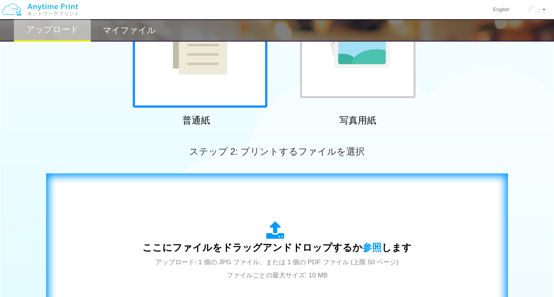
scroll to position [145, 0]
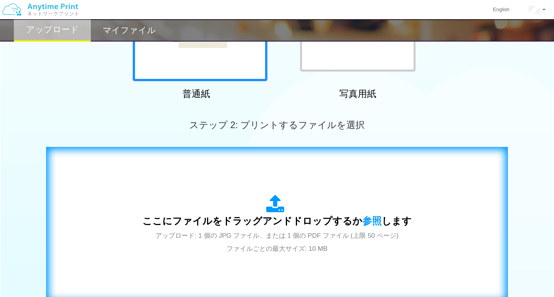
click at [276, 207] on icon at bounding box center [277, 204] width 22 height 19
click at [275, 205] on icon at bounding box center [277, 204] width 22 height 19
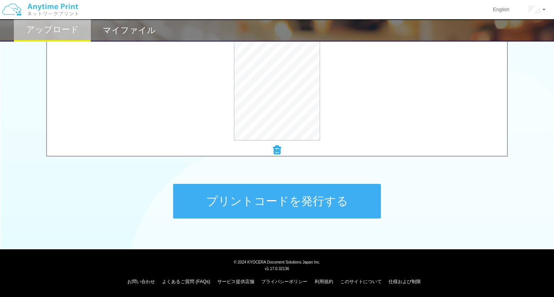
scroll to position [288, 0]
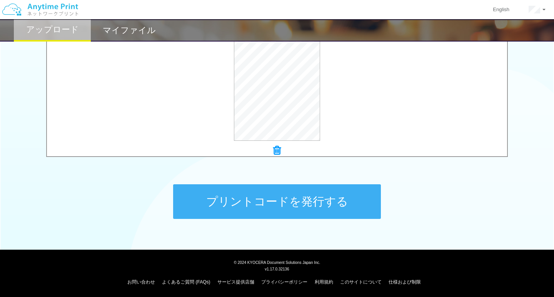
click at [250, 192] on button "プリントコードを発行する" at bounding box center [277, 201] width 208 height 35
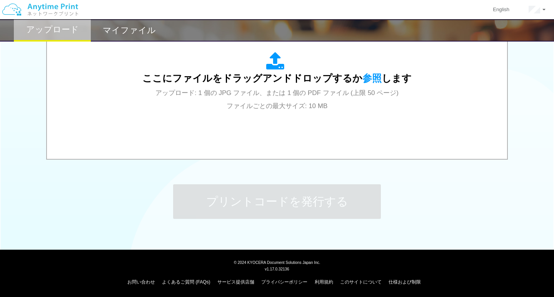
scroll to position [0, 0]
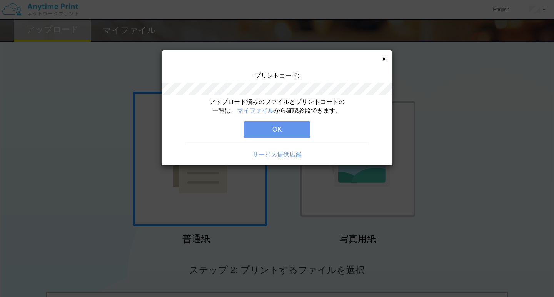
click at [288, 130] on button "OK" at bounding box center [277, 129] width 66 height 17
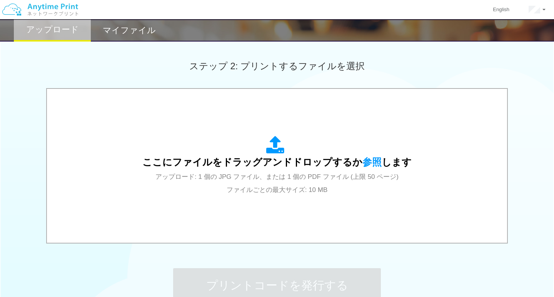
scroll to position [266, 0]
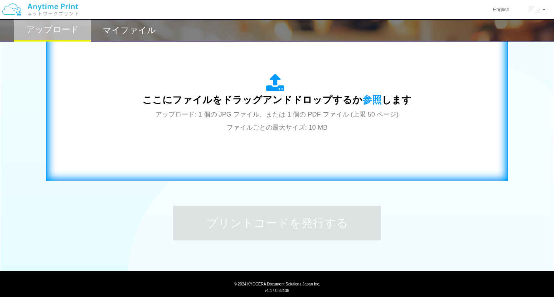
click at [280, 82] on icon at bounding box center [277, 82] width 22 height 19
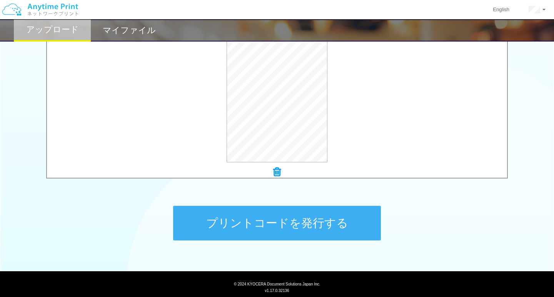
click at [247, 223] on button "プリントコードを発行する" at bounding box center [277, 223] width 208 height 35
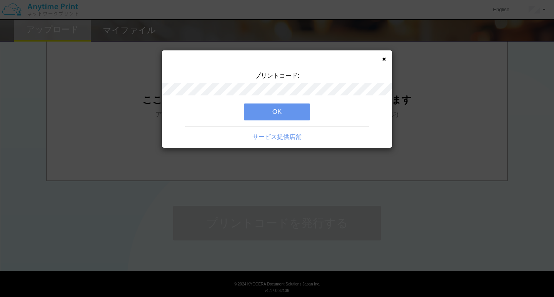
scroll to position [0, 0]
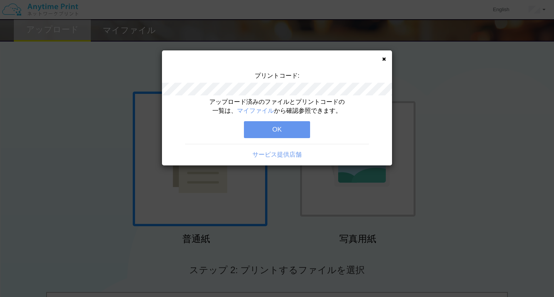
click at [273, 128] on button "OK" at bounding box center [277, 129] width 66 height 17
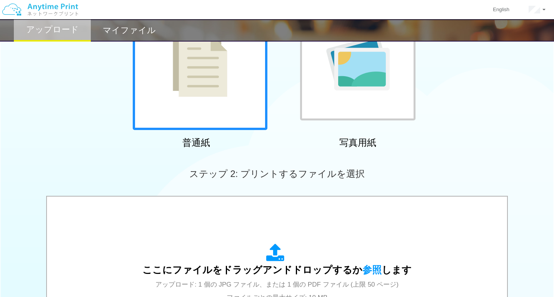
scroll to position [111, 0]
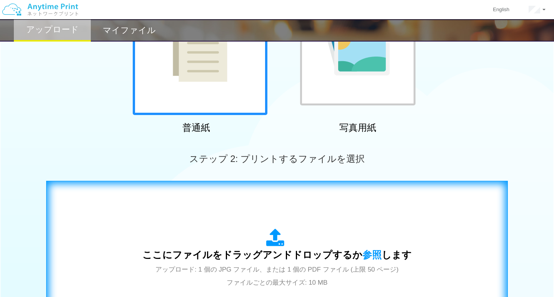
click at [277, 240] on icon at bounding box center [277, 237] width 22 height 19
click at [276, 239] on icon at bounding box center [277, 237] width 22 height 19
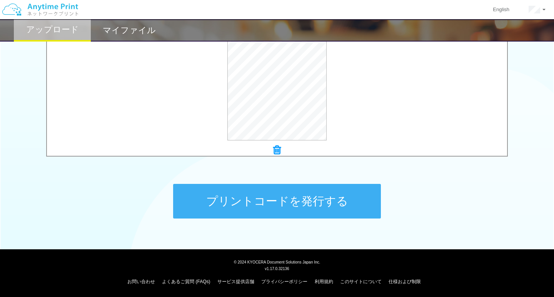
scroll to position [288, 0]
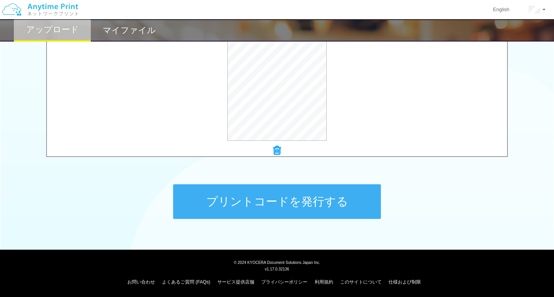
click at [295, 198] on button "プリントコードを発行する" at bounding box center [277, 201] width 208 height 35
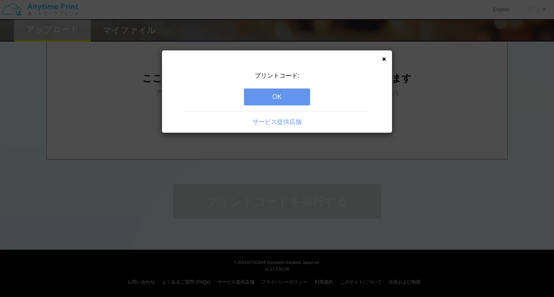
scroll to position [0, 0]
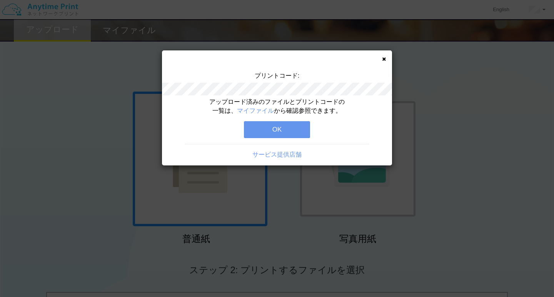
click at [291, 125] on button "OK" at bounding box center [277, 129] width 66 height 17
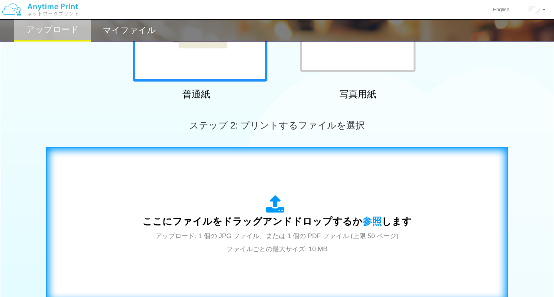
scroll to position [167, 0]
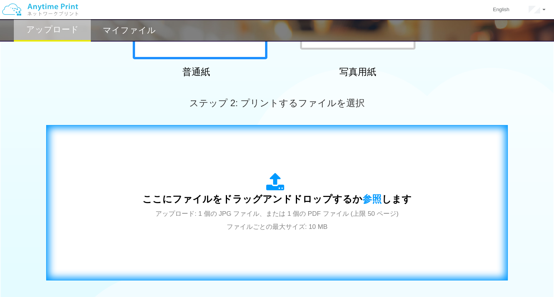
click at [276, 186] on icon at bounding box center [277, 182] width 22 height 19
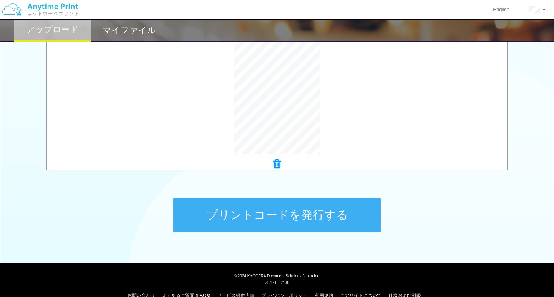
scroll to position [281, 0]
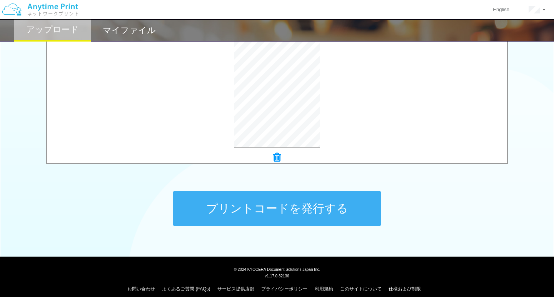
click at [267, 216] on button "プリントコードを発行する" at bounding box center [277, 208] width 208 height 35
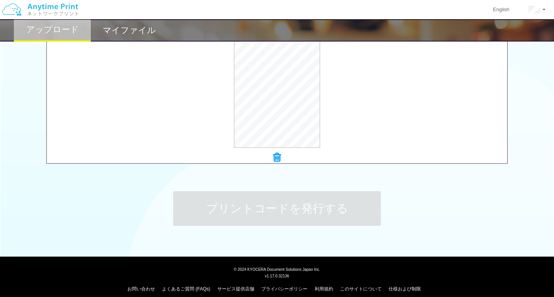
scroll to position [0, 0]
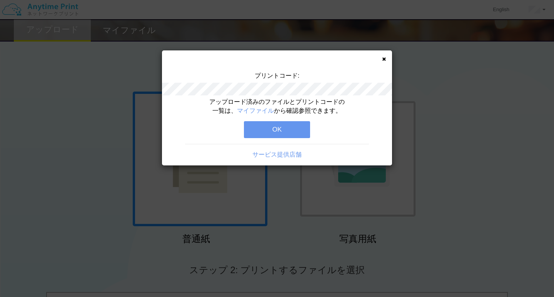
click at [291, 126] on button "OK" at bounding box center [277, 129] width 66 height 17
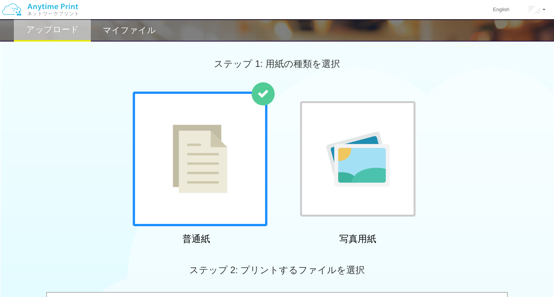
click at [148, 34] on h2 "マイファイル" at bounding box center [129, 30] width 53 height 9
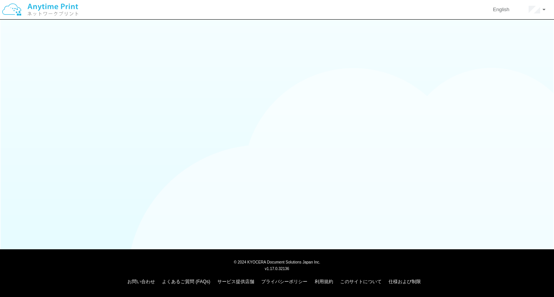
click at [42, 12] on img at bounding box center [40, 9] width 82 height 27
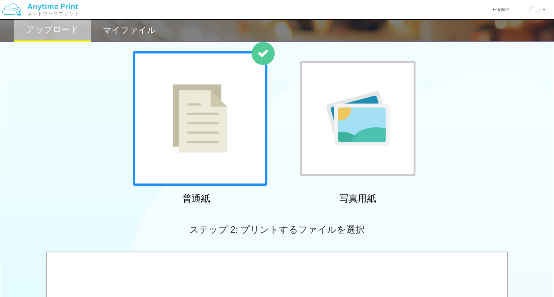
scroll to position [40, 0]
click at [143, 29] on h2 "マイファイル" at bounding box center [129, 30] width 53 height 9
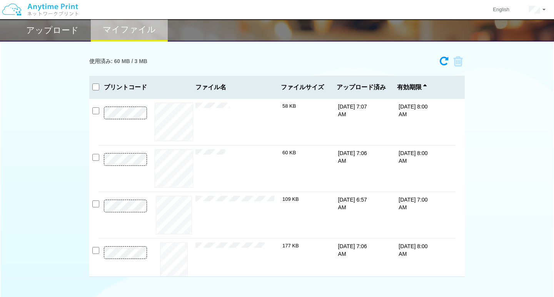
click at [65, 36] on div "アップロード" at bounding box center [52, 30] width 77 height 22
